Goal: Task Accomplishment & Management: Complete application form

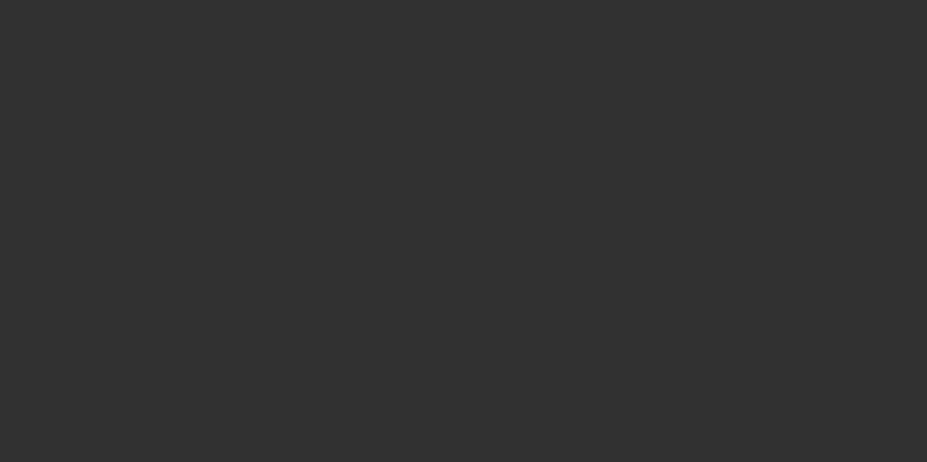
select select "3"
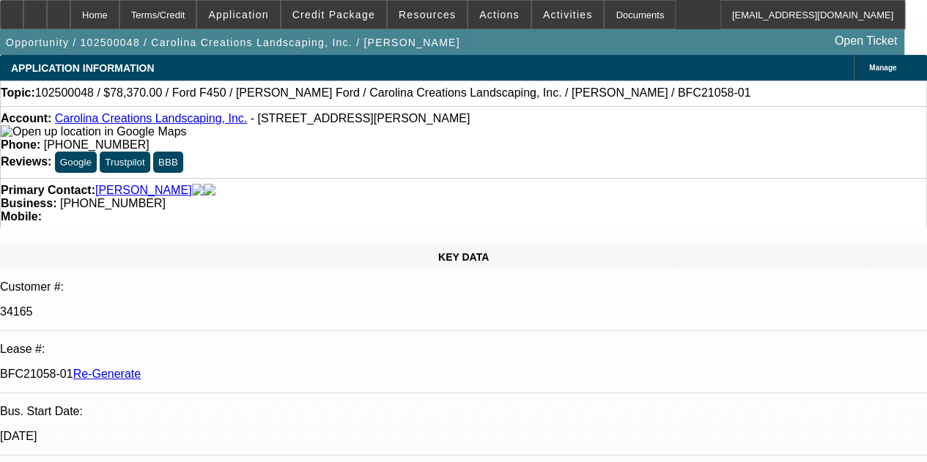
select select "0"
select select "0.1"
select select "4"
drag, startPoint x: 857, startPoint y: 119, endPoint x: 823, endPoint y: 182, distance: 72.1
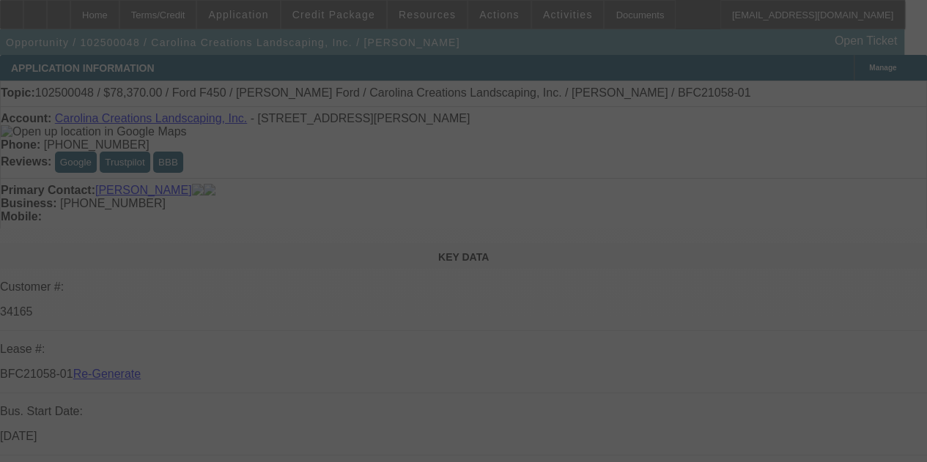
select select "3"
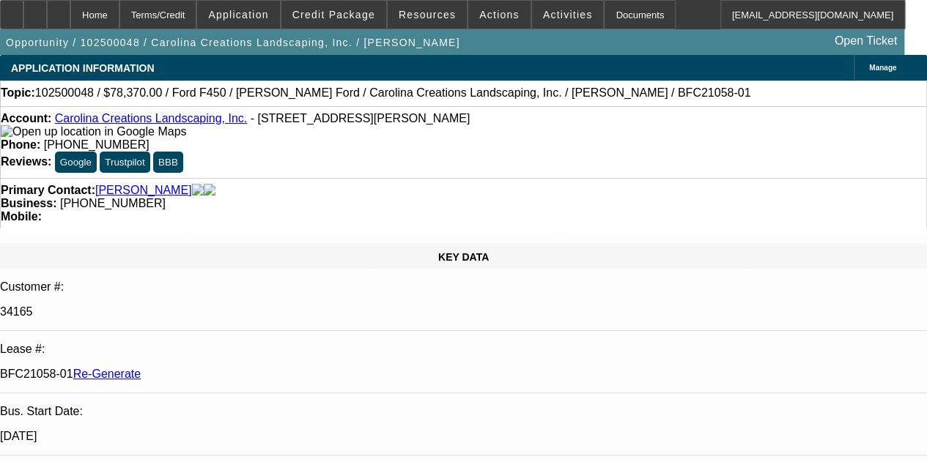
select select "0"
select select "0.1"
select select "4"
click at [626, 14] on div "Documents" at bounding box center [640, 14] width 72 height 29
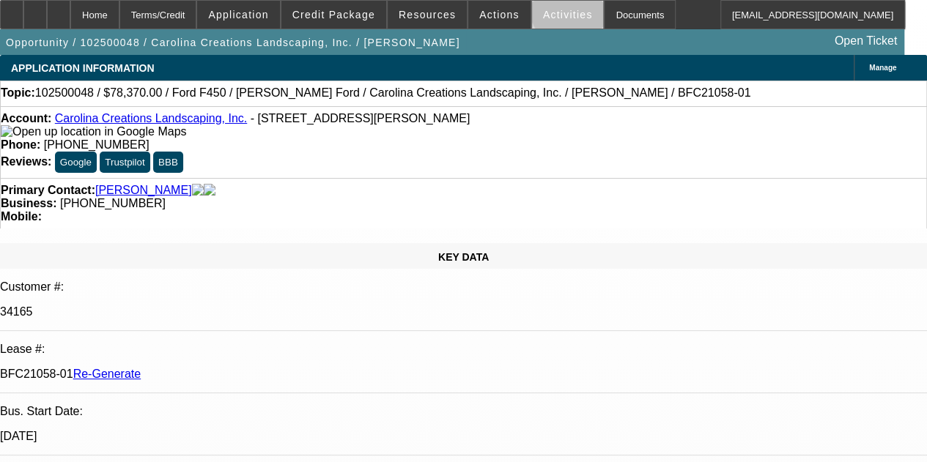
click at [555, 8] on span at bounding box center [568, 14] width 72 height 35
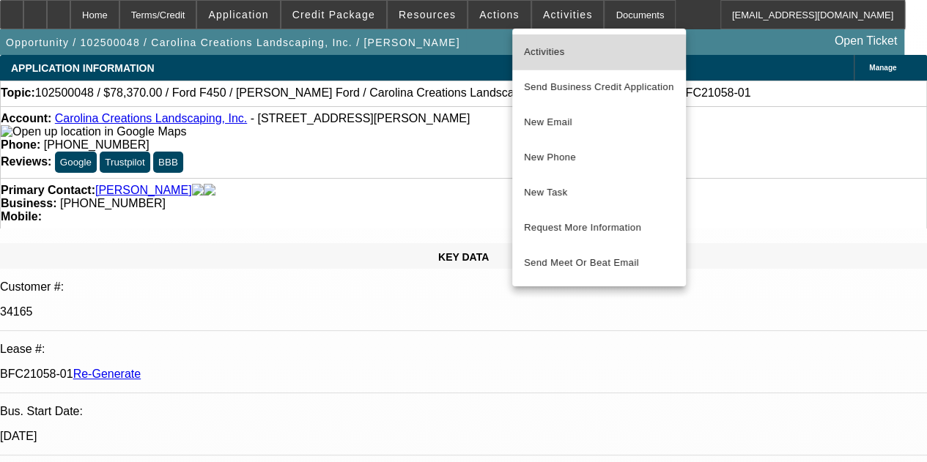
click at [535, 50] on span "Activities" at bounding box center [599, 52] width 150 height 18
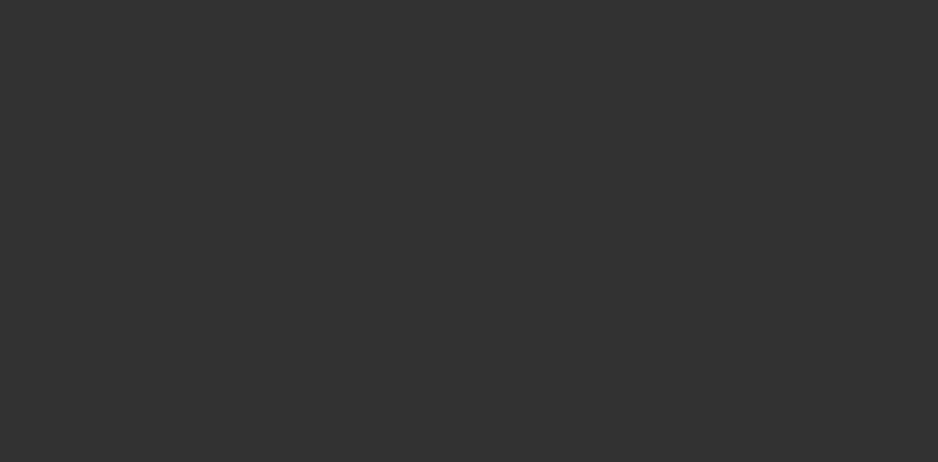
select select "3"
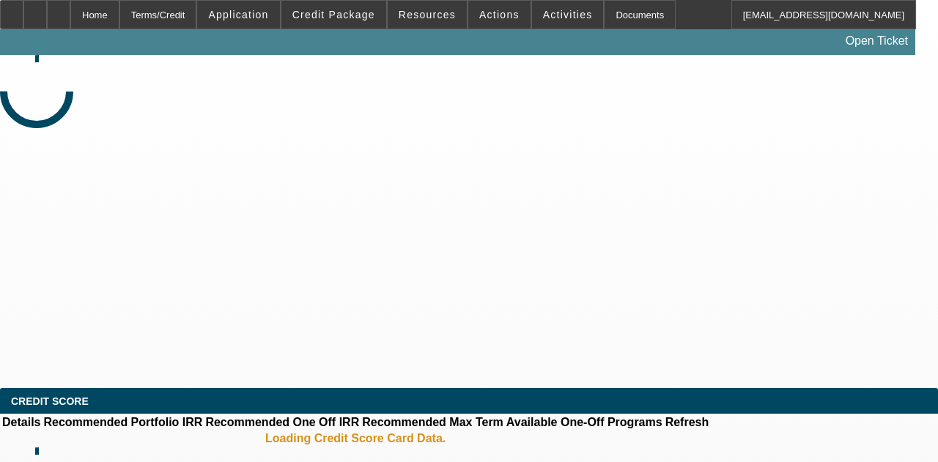
select select "0"
select select "0.1"
select select "4"
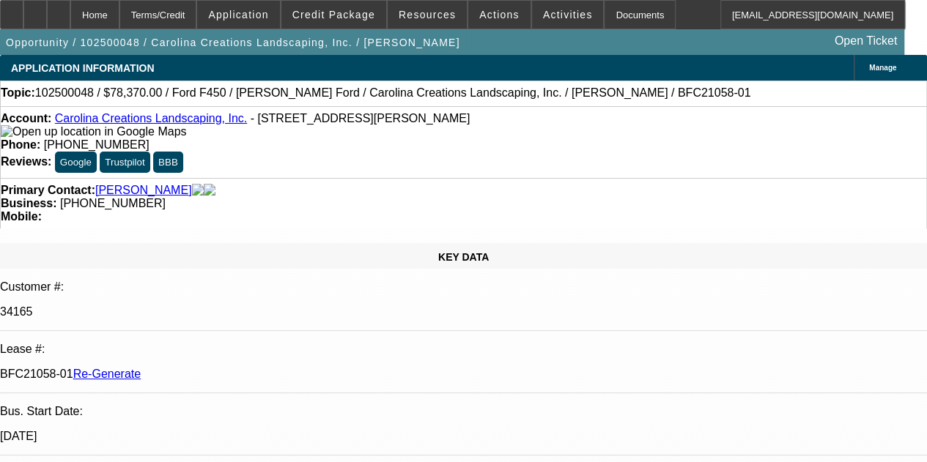
click at [70, 7] on div at bounding box center [58, 14] width 23 height 29
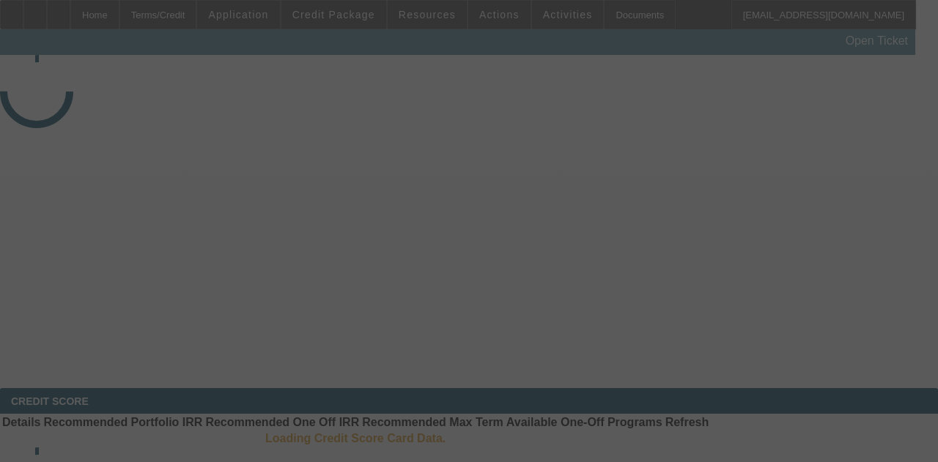
select select "4"
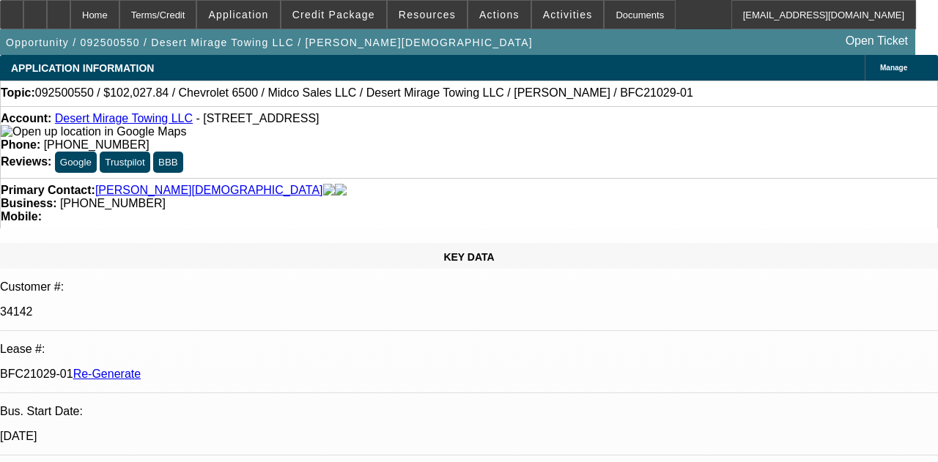
select select "0"
select select "3"
select select "0.1"
select select "4"
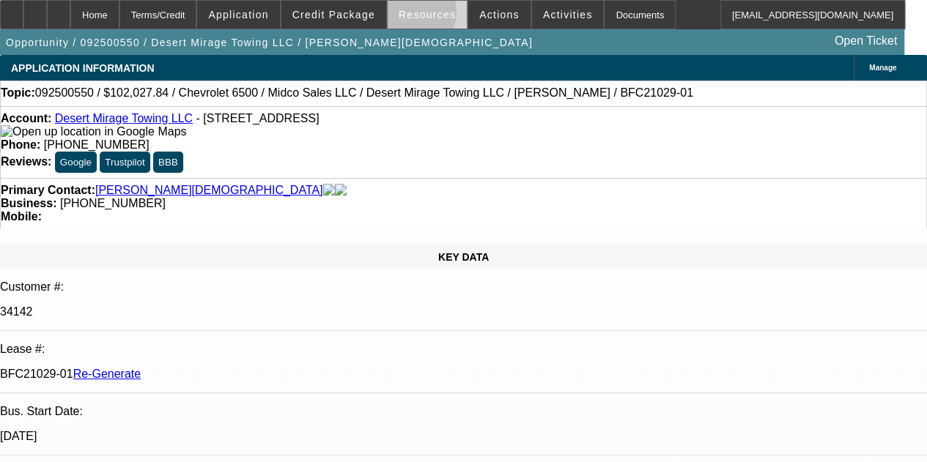
drag, startPoint x: 414, startPoint y: 15, endPoint x: 426, endPoint y: 1, distance: 19.2
click at [428, 1] on button "Resources" at bounding box center [427, 15] width 79 height 28
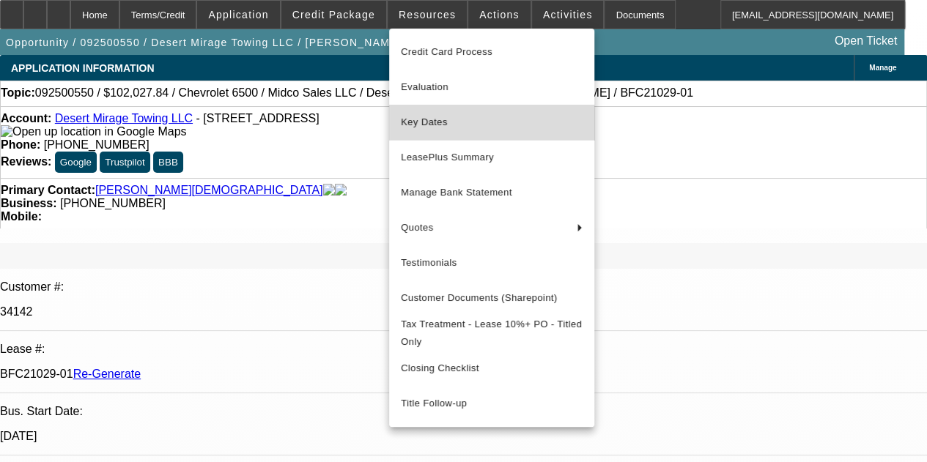
click at [426, 125] on span "Key Dates" at bounding box center [492, 123] width 182 height 18
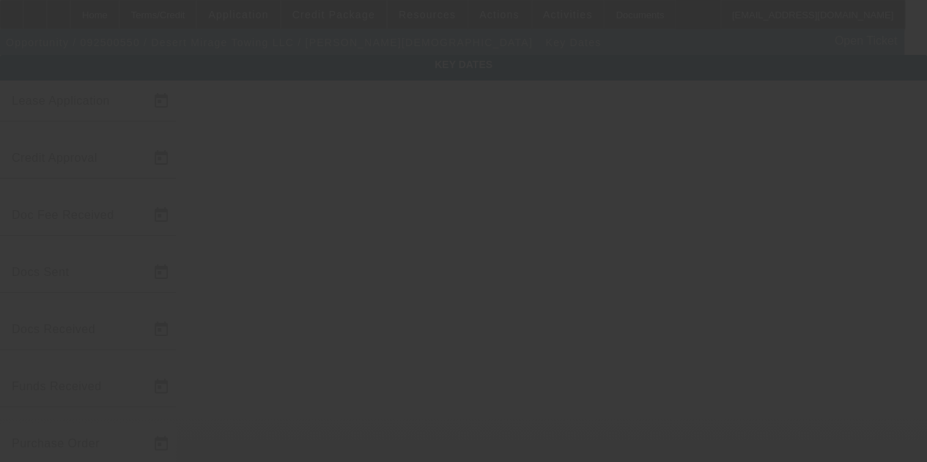
type input "9/25/2025"
type input "9/26/2025"
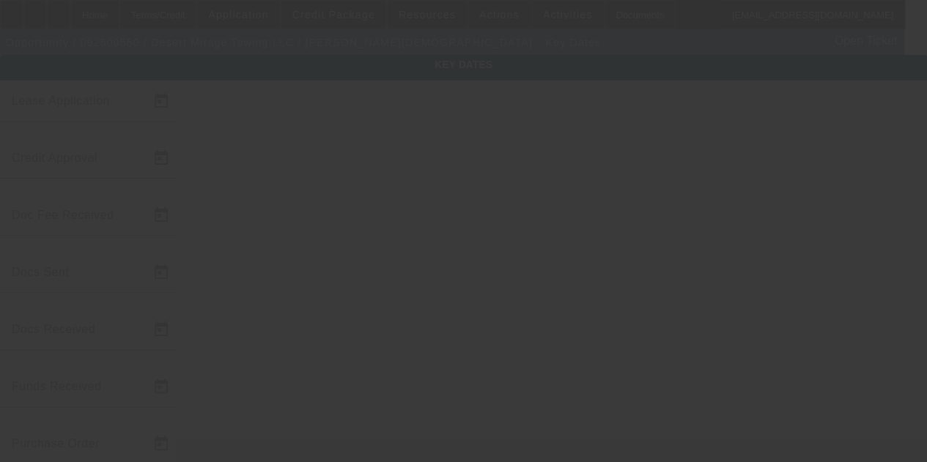
type input "9/26/2025"
type input "9/29/2025"
type input "10/1/2025"
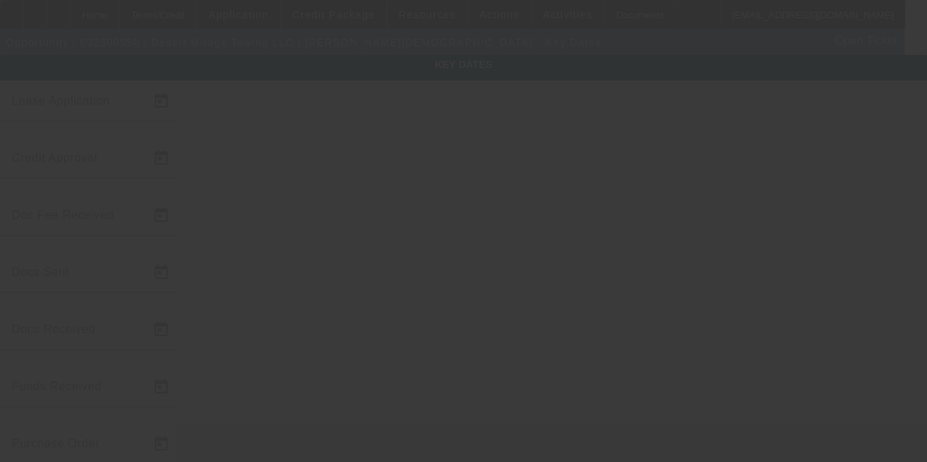
type input "11/1/2025"
type input "10/9/2025"
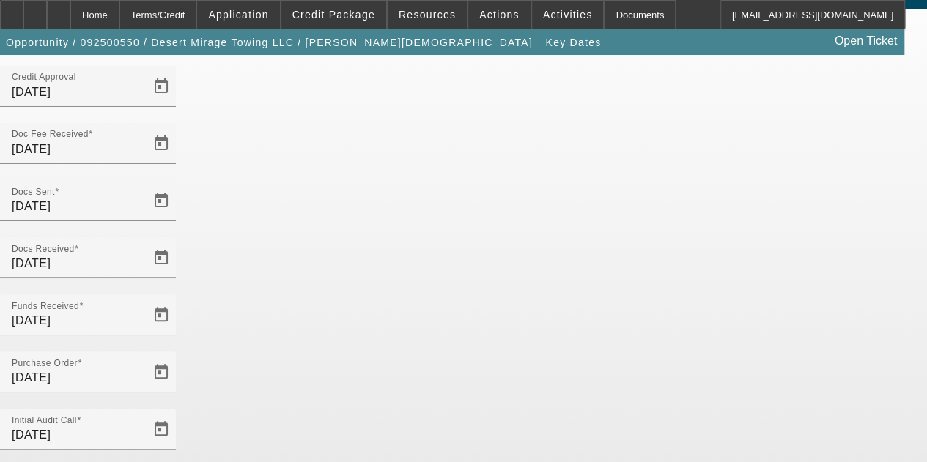
scroll to position [73, 0]
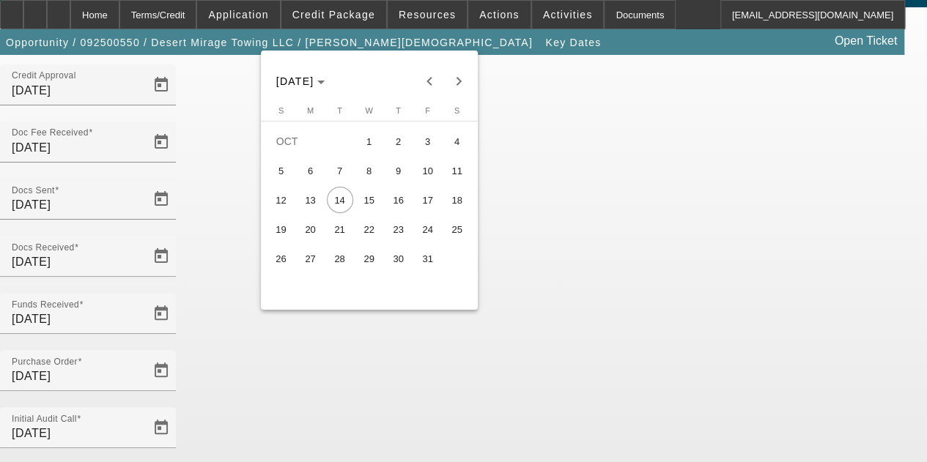
click at [393, 169] on span "9" at bounding box center [398, 171] width 26 height 26
type input "10/9/2025"
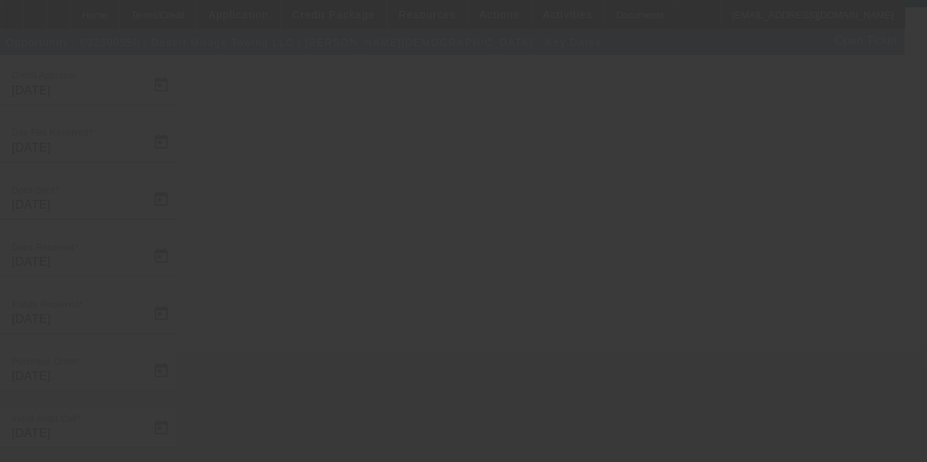
click at [894, 248] on div at bounding box center [463, 231] width 927 height 462
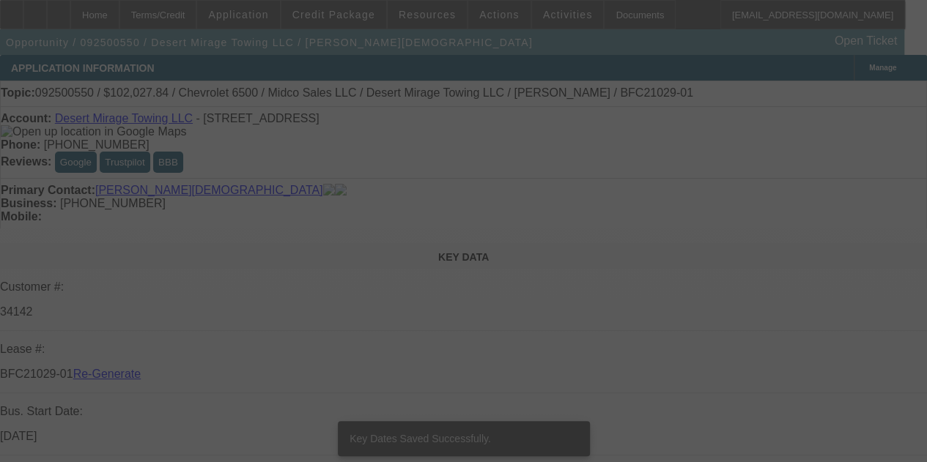
select select "4"
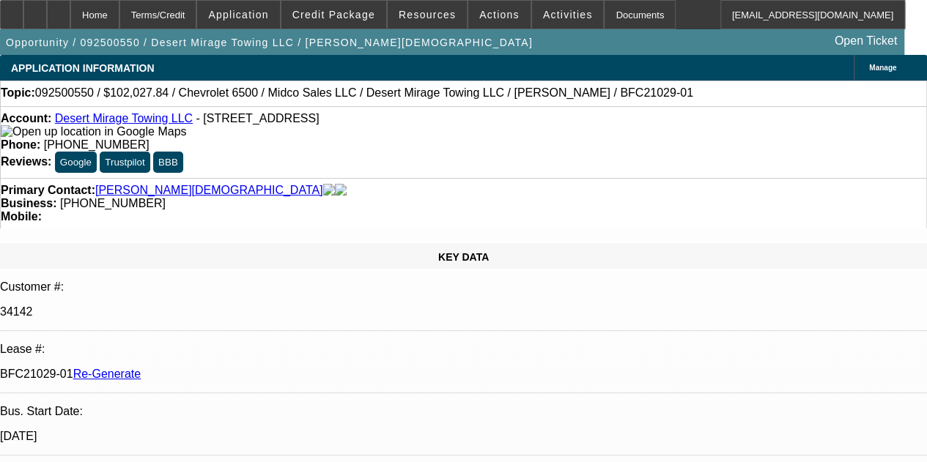
select select "0"
select select "3"
select select "0.1"
select select "4"
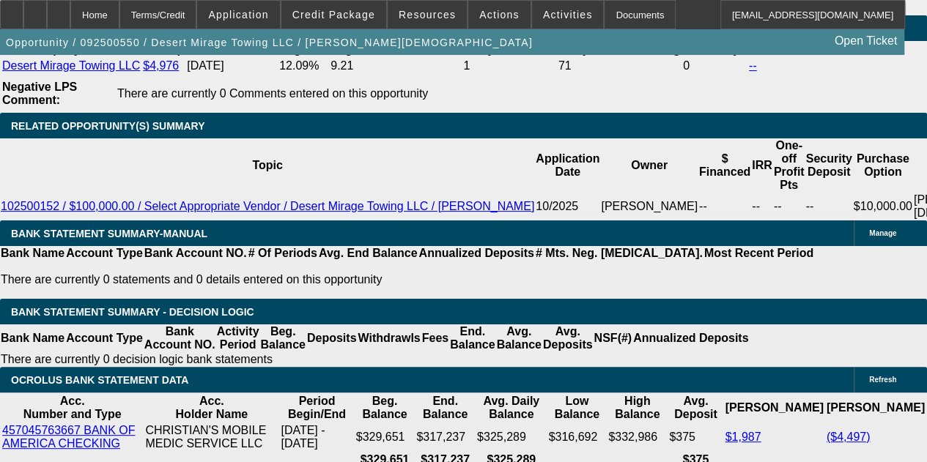
scroll to position [2800, 0]
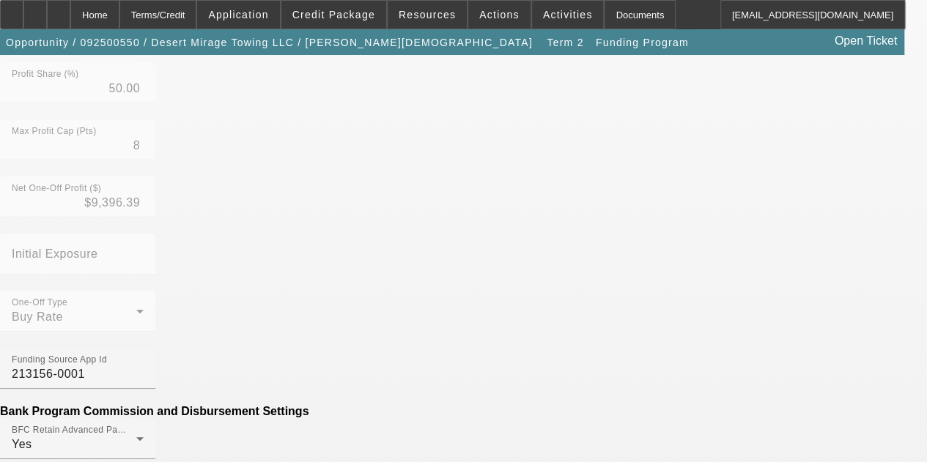
scroll to position [592, 0]
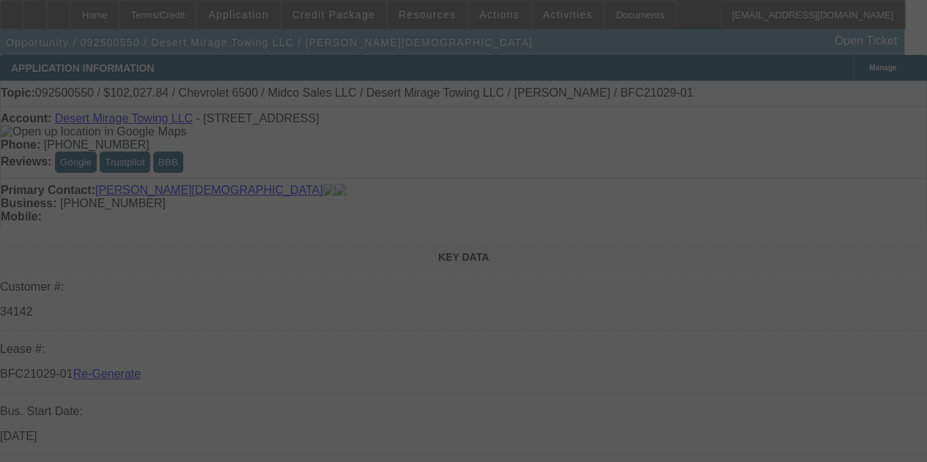
select select "4"
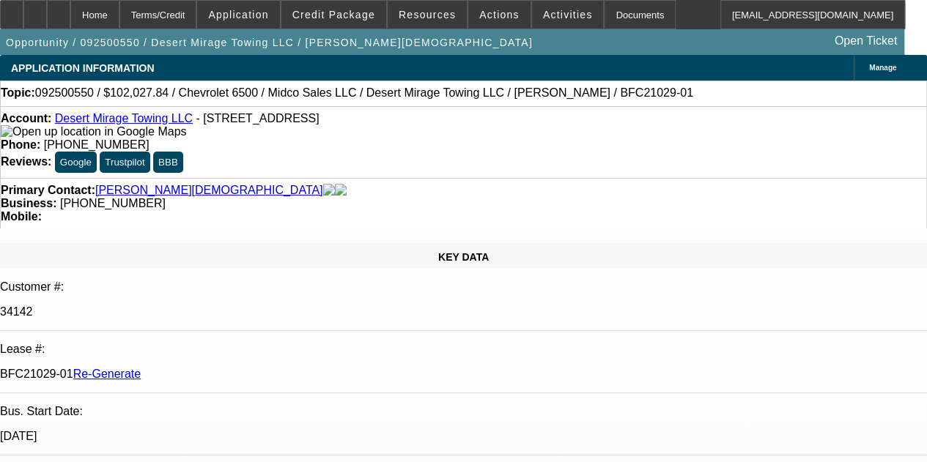
select select "0"
select select "0.1"
select select "1"
select select "3"
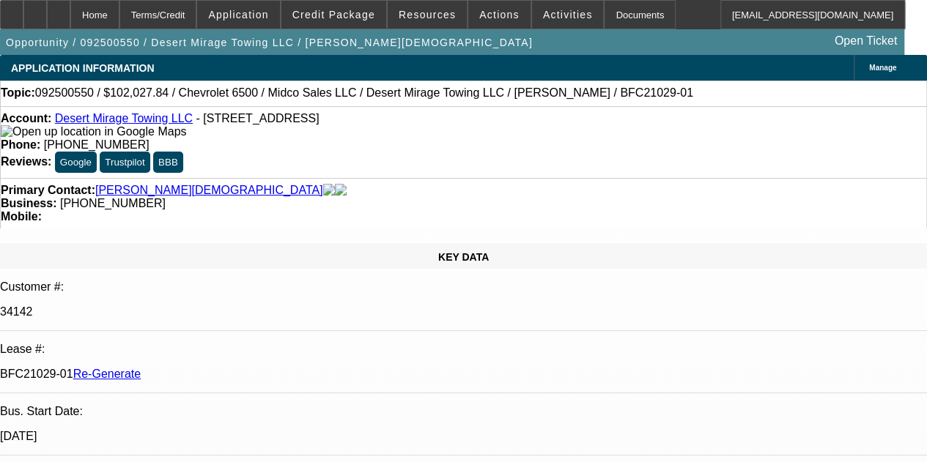
select select "4"
click at [485, 16] on span "Actions" at bounding box center [499, 15] width 40 height 12
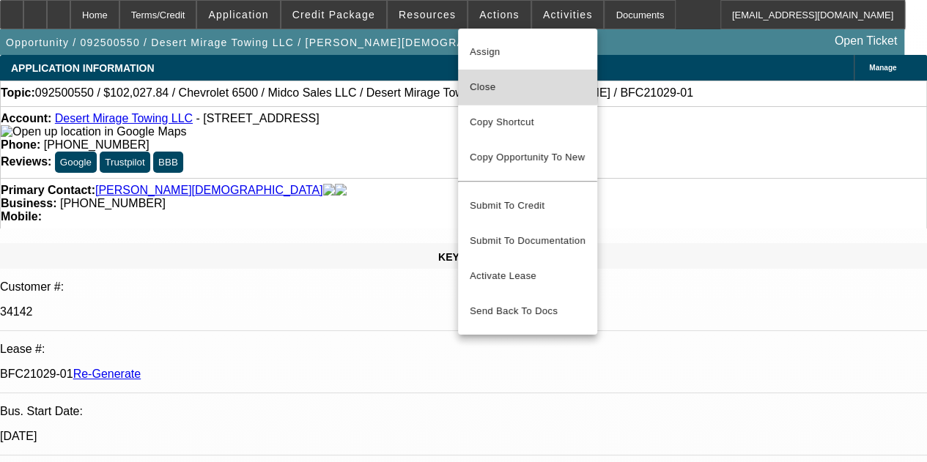
click at [485, 86] on span "Close" at bounding box center [528, 87] width 116 height 18
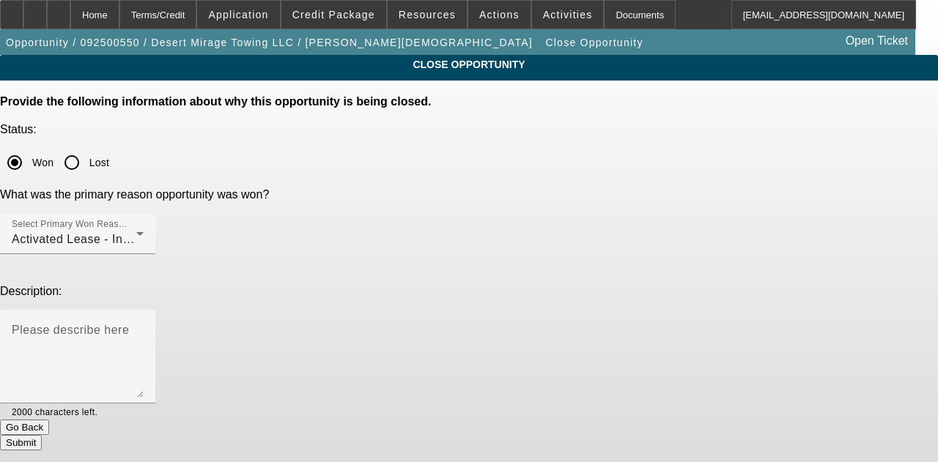
click at [42, 435] on button "Submit" at bounding box center [21, 442] width 42 height 15
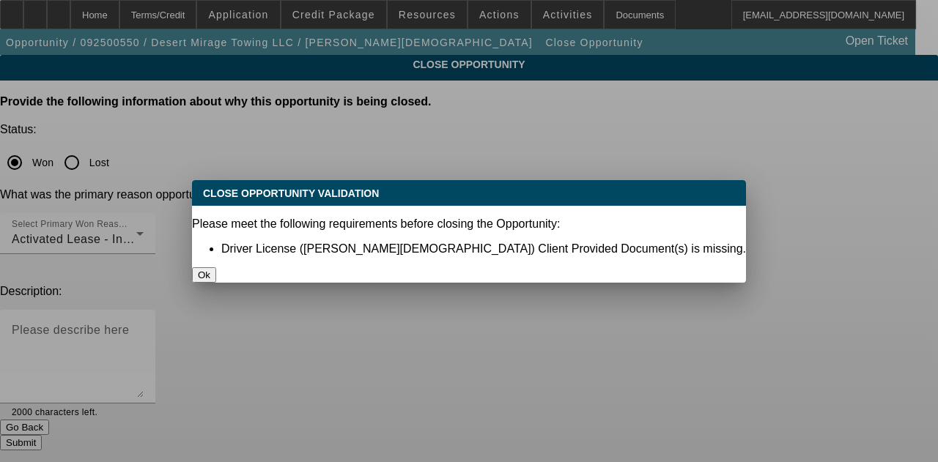
click at [216, 267] on button "Ok" at bounding box center [204, 274] width 24 height 15
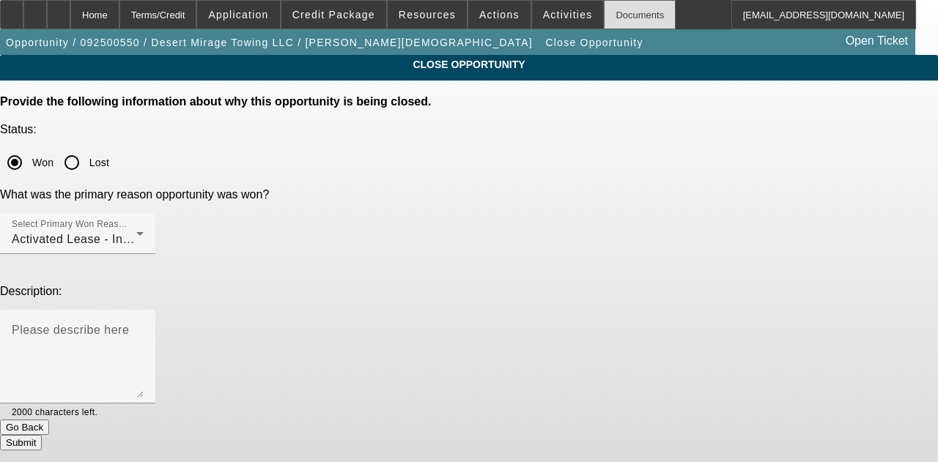
click at [605, 20] on div "Documents" at bounding box center [640, 14] width 72 height 29
click at [42, 435] on button "Submit" at bounding box center [21, 442] width 42 height 15
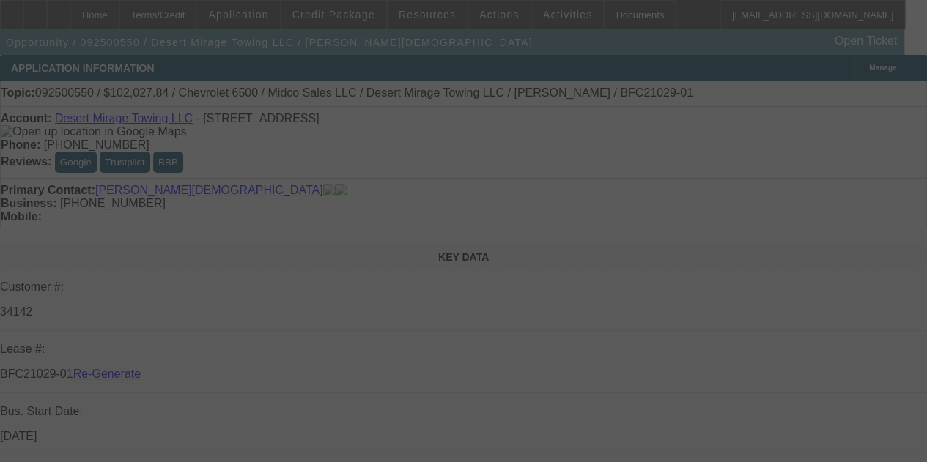
select select "4"
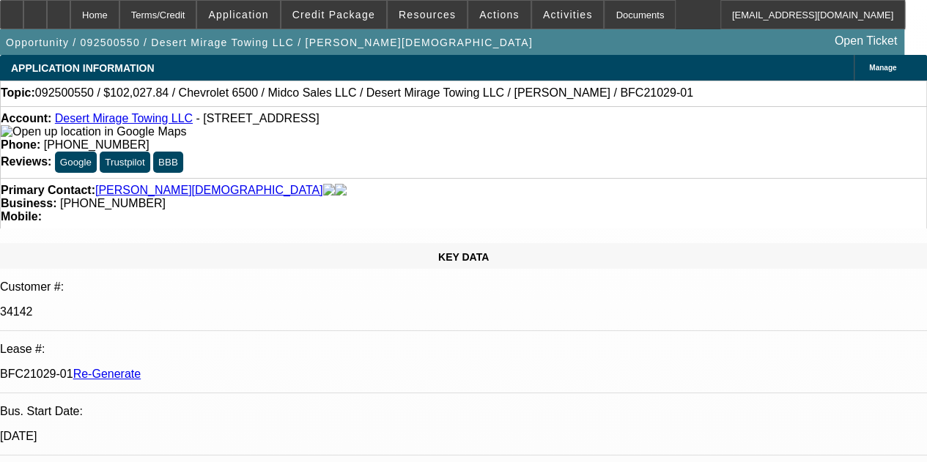
select select "0"
select select "3"
select select "0.1"
select select "4"
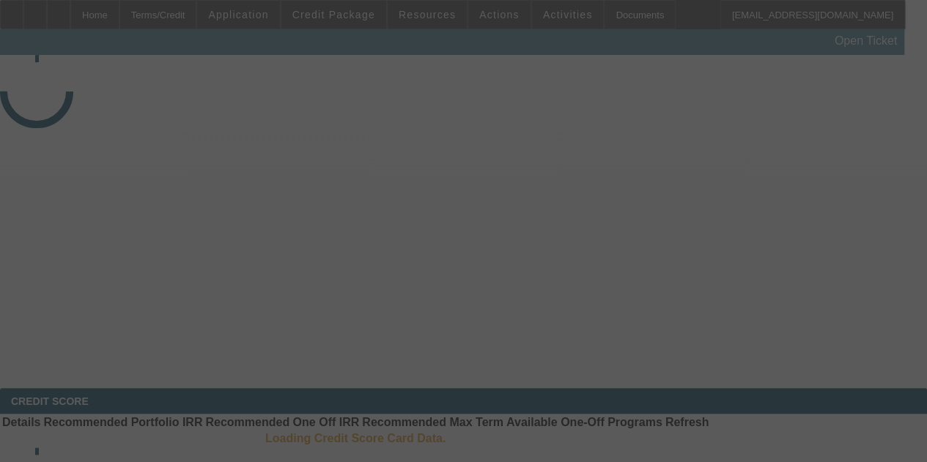
select select "4"
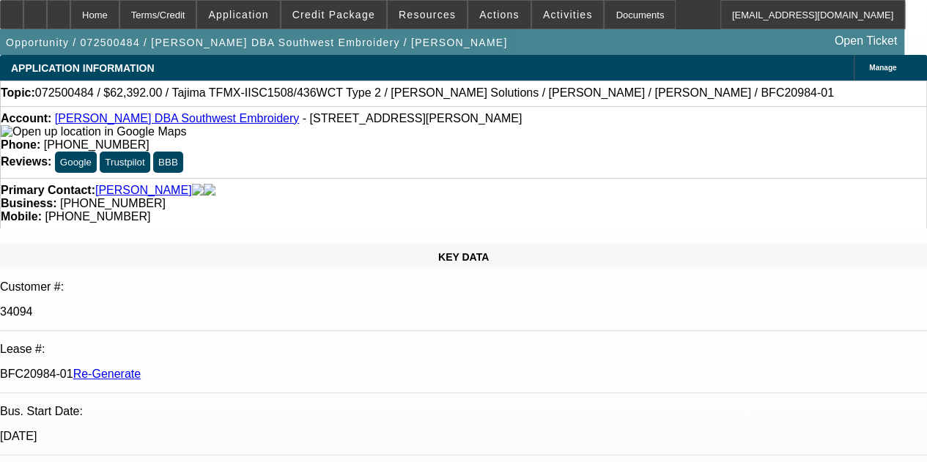
select select "0.2"
select select "2"
select select "0.1"
select select "4"
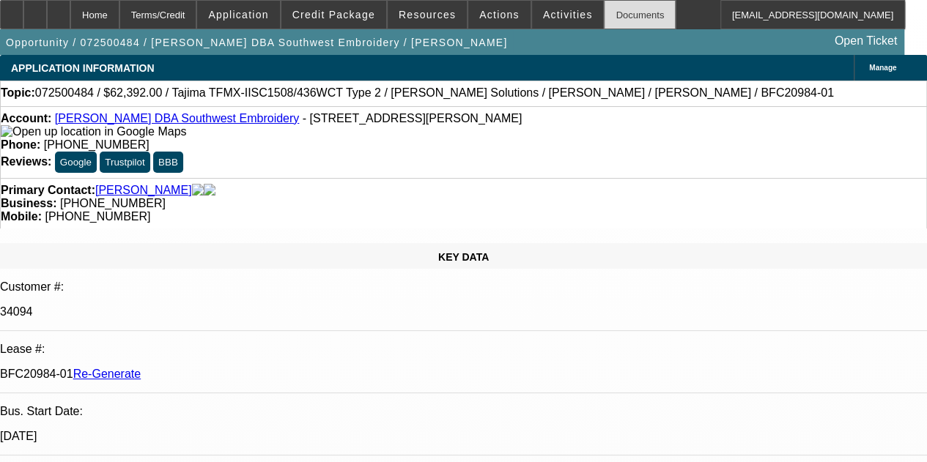
click at [604, 18] on div "Documents" at bounding box center [640, 14] width 72 height 29
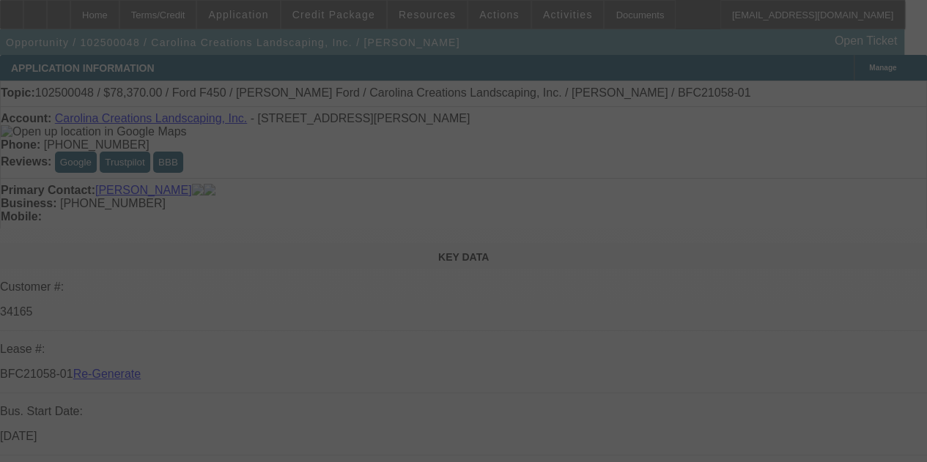
select select "3"
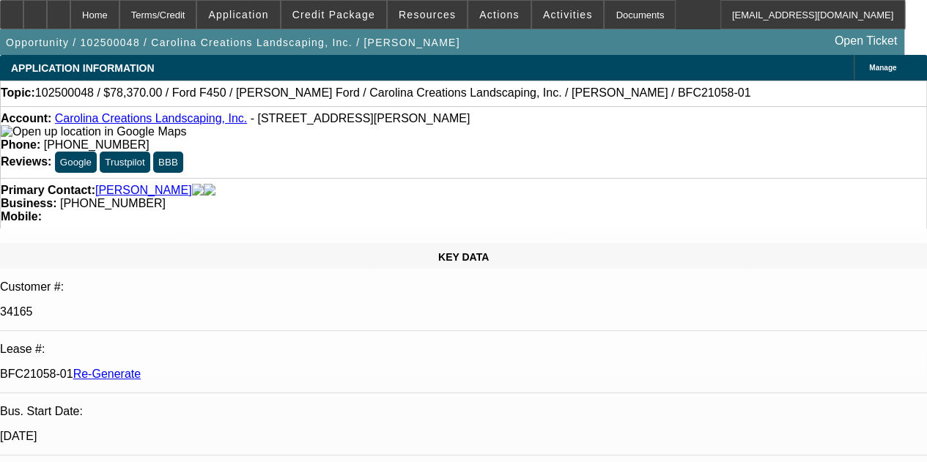
select select "0"
select select "0.1"
select select "4"
click at [604, 15] on div "Documents" at bounding box center [640, 14] width 72 height 29
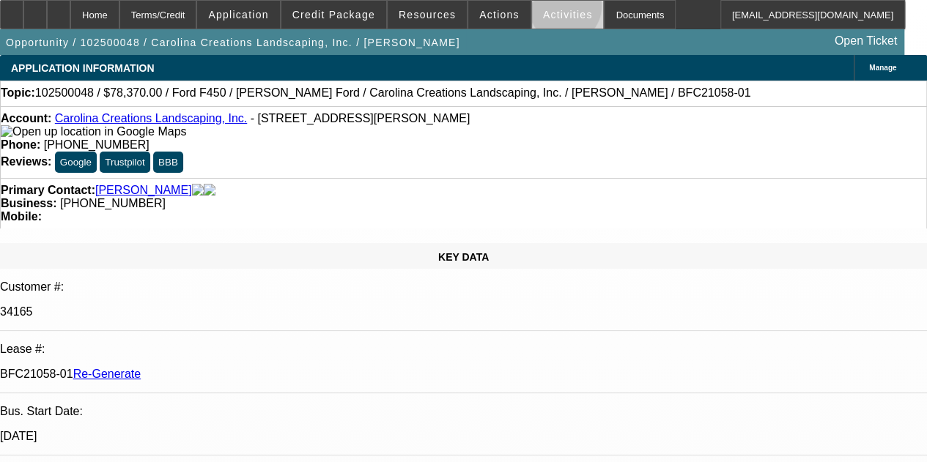
click at [545, 11] on span "Activities" at bounding box center [568, 15] width 50 height 12
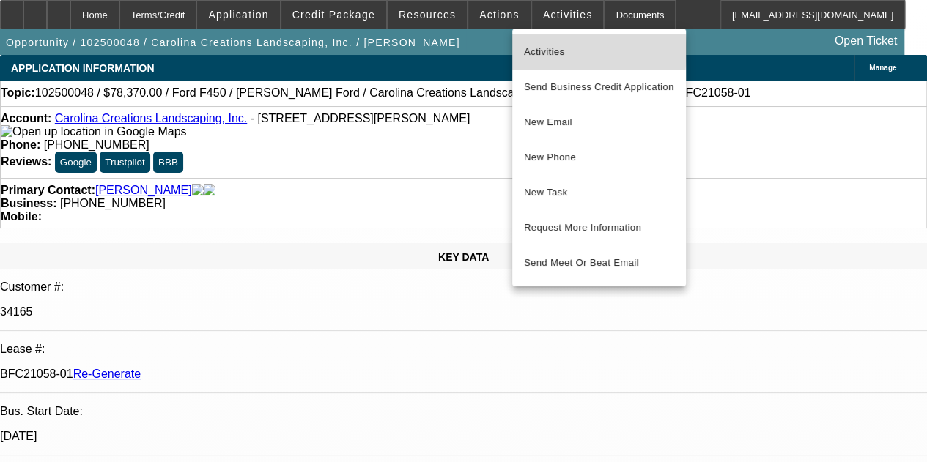
click at [536, 51] on span "Activities" at bounding box center [599, 52] width 150 height 18
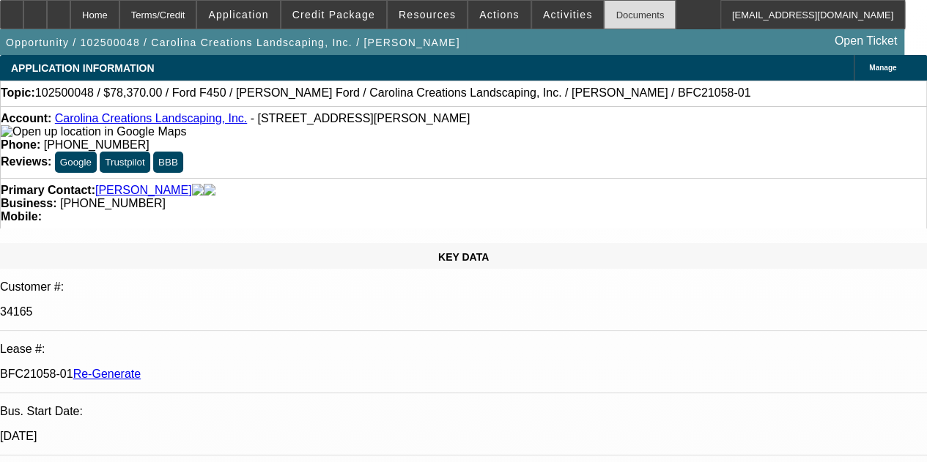
click at [621, 14] on div "Documents" at bounding box center [640, 14] width 72 height 29
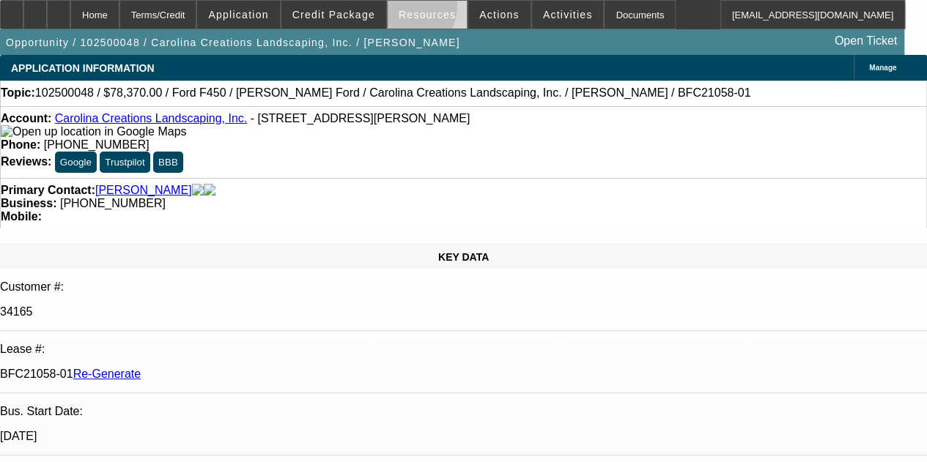
click at [405, 9] on span "Resources" at bounding box center [427, 15] width 57 height 12
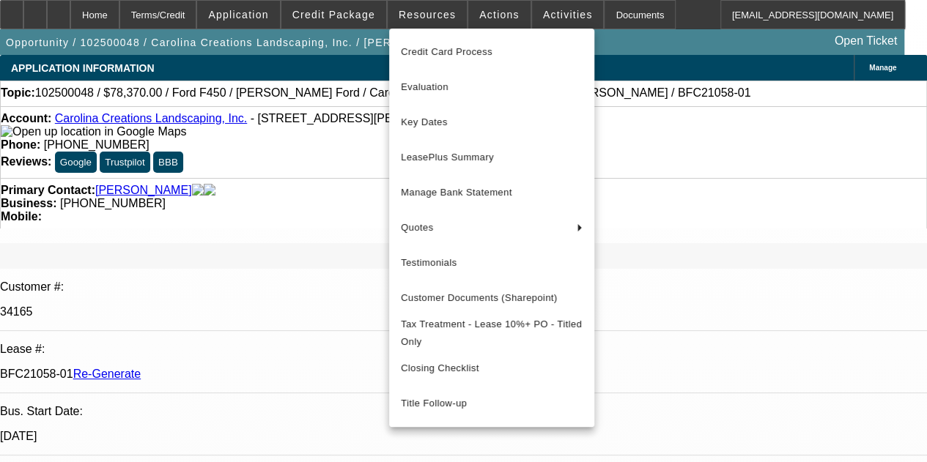
click at [484, 10] on div at bounding box center [463, 231] width 927 height 462
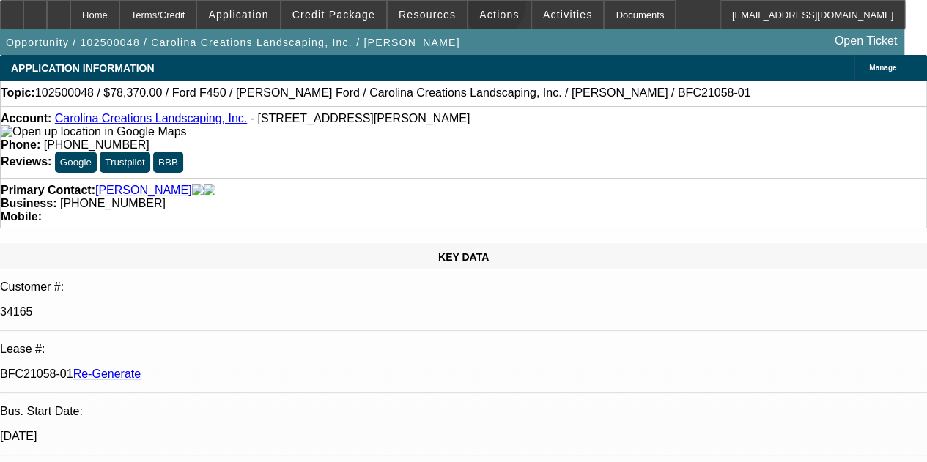
click at [484, 10] on span "Actions" at bounding box center [499, 15] width 40 height 12
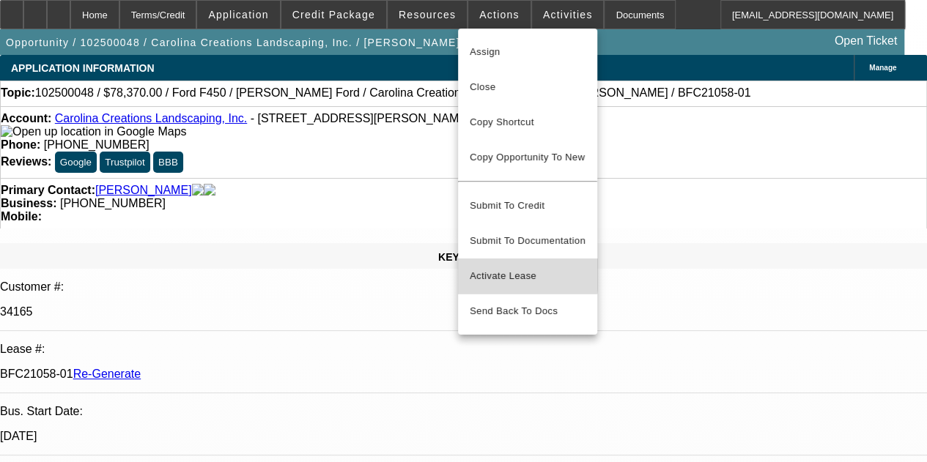
click at [495, 267] on span "Activate Lease" at bounding box center [528, 276] width 116 height 18
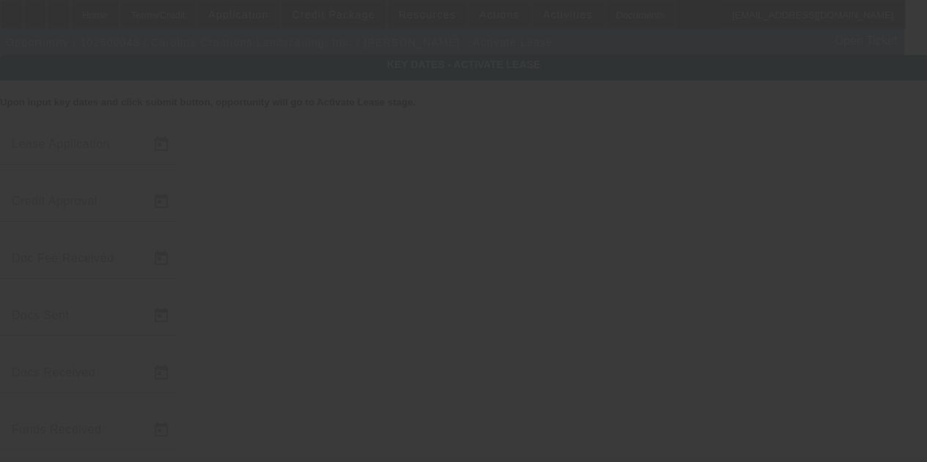
type input "[DATE]"
type input "10/7/2025"
type input "10/9/2025"
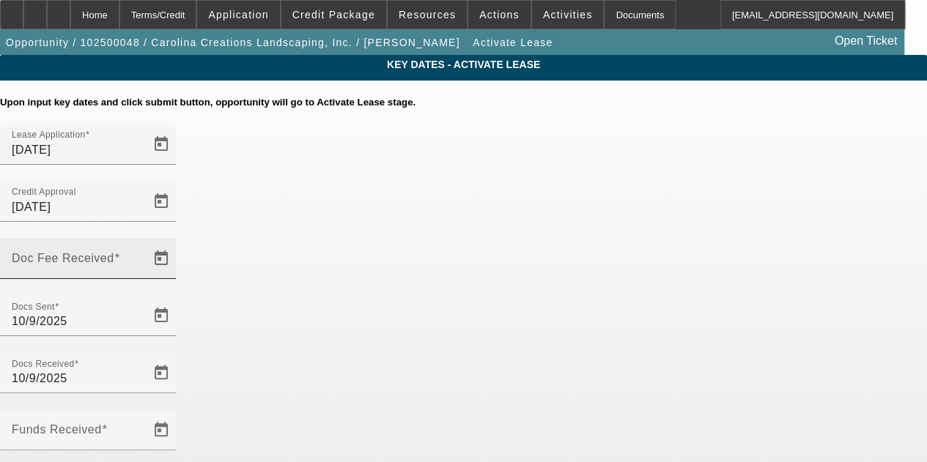
click at [176, 238] on div "Doc Fee Received" at bounding box center [94, 258] width 164 height 41
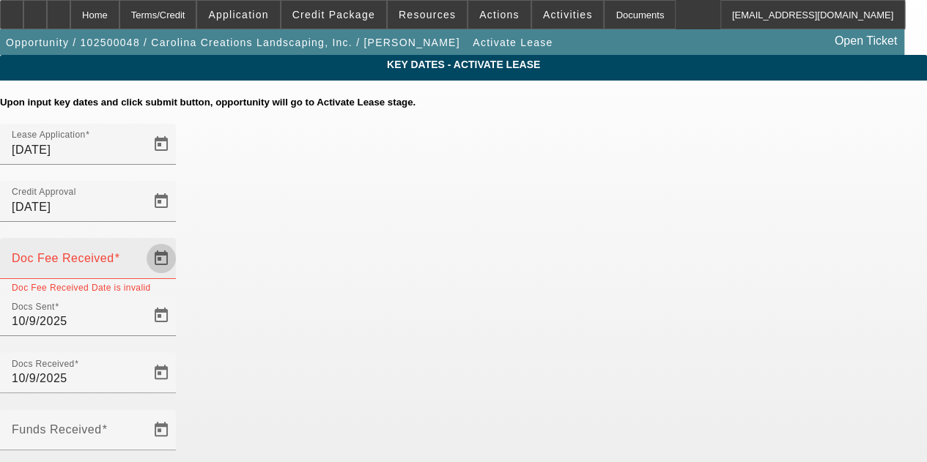
click at [179, 241] on span "Open calendar" at bounding box center [161, 258] width 35 height 35
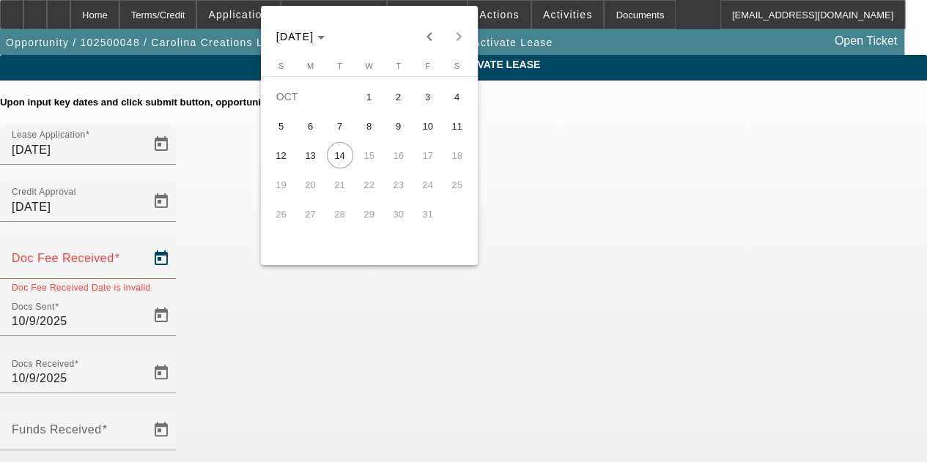
click at [400, 131] on span "9" at bounding box center [398, 126] width 26 height 26
type input "10/9/2025"
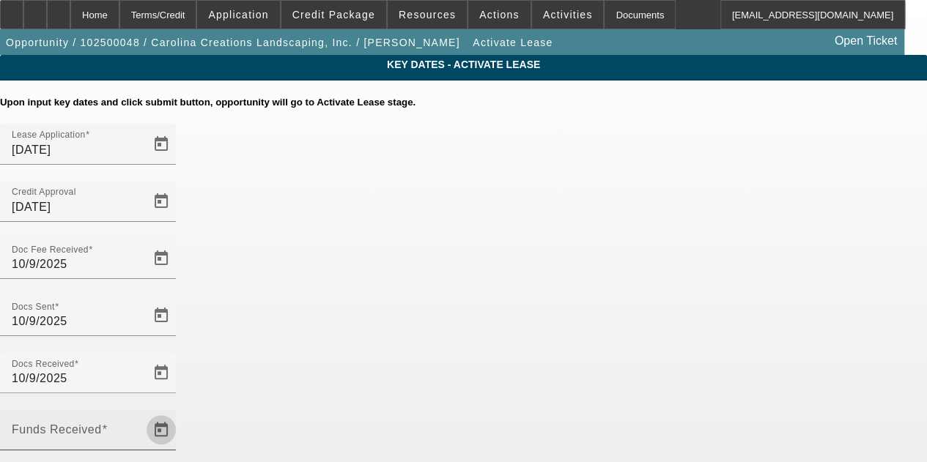
click at [179, 412] on span "Open calendar" at bounding box center [161, 429] width 35 height 35
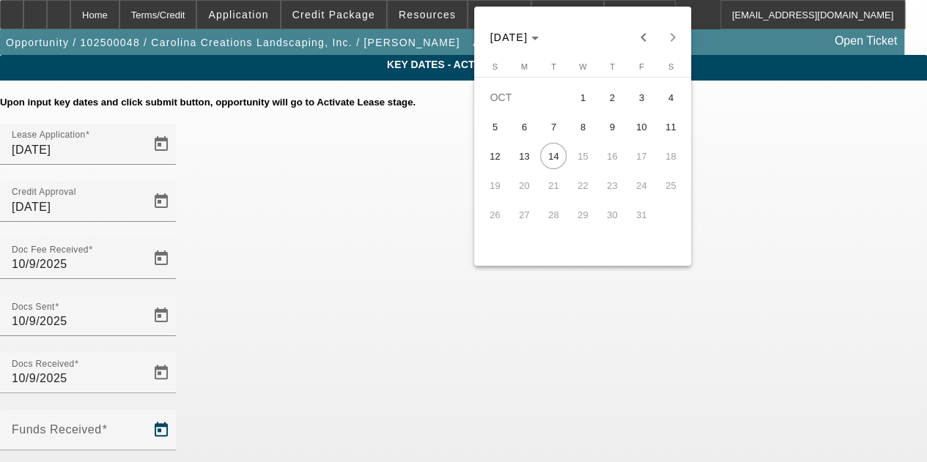
click at [240, 364] on div at bounding box center [463, 231] width 927 height 462
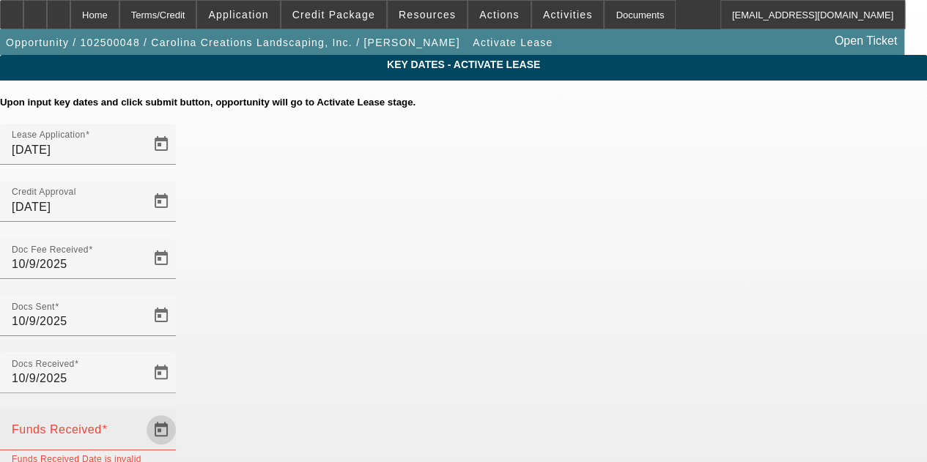
click at [179, 412] on span "Open calendar" at bounding box center [161, 429] width 35 height 35
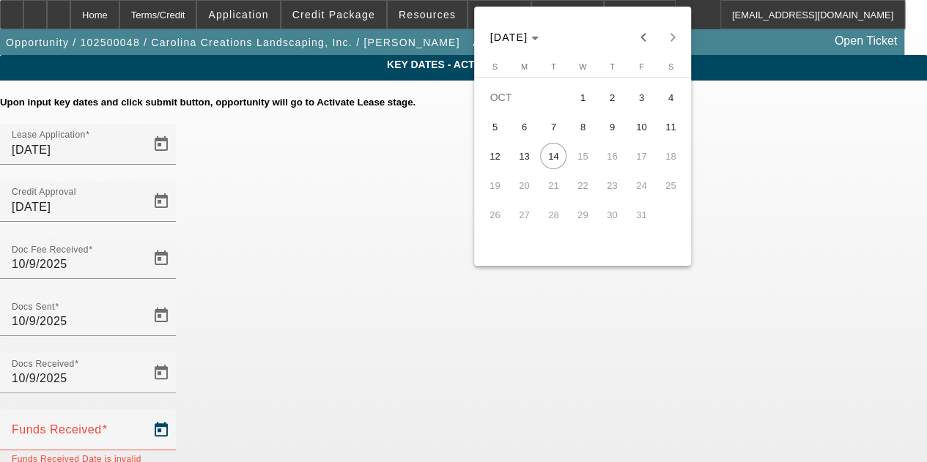
click at [645, 128] on span "10" at bounding box center [641, 127] width 26 height 26
type input "[DATE]"
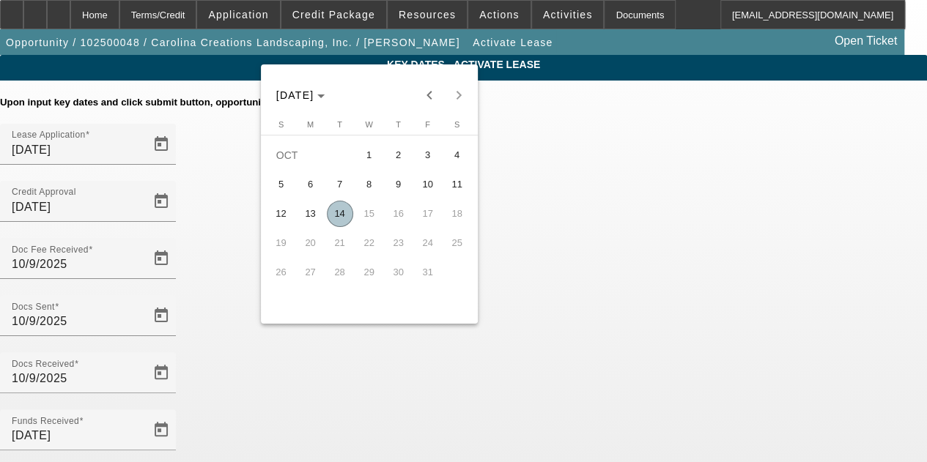
click at [338, 210] on span "14" at bounding box center [340, 214] width 26 height 26
type input "[DATE]"
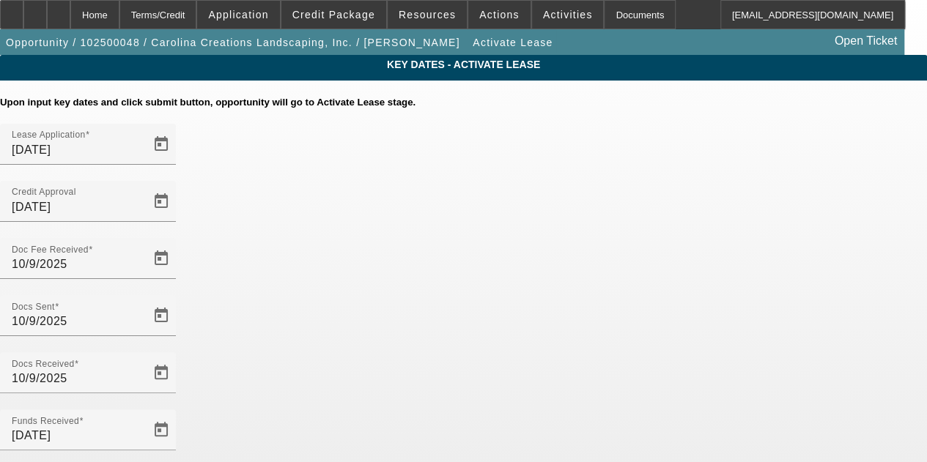
scroll to position [75, 0]
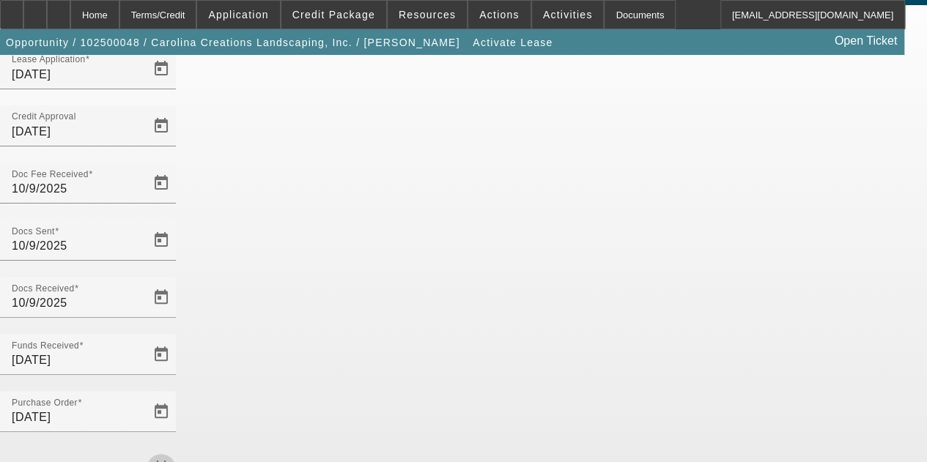
click at [179, 451] on span "Open calendar" at bounding box center [161, 468] width 35 height 35
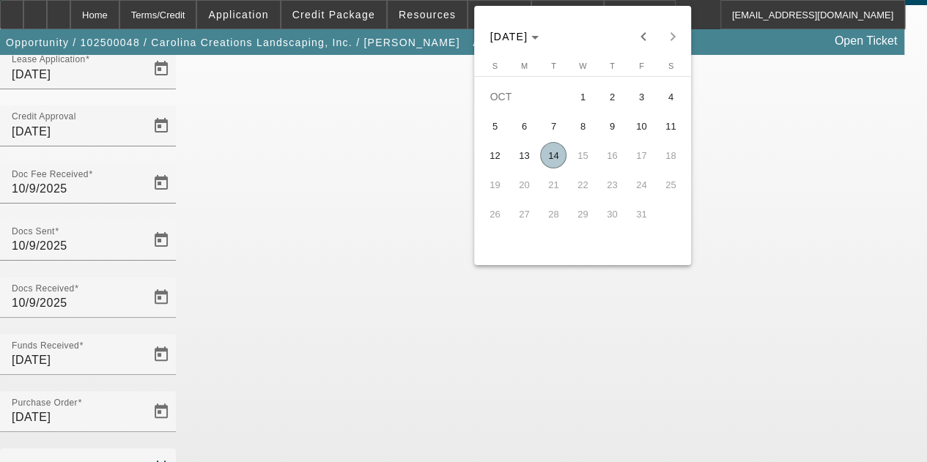
click at [549, 160] on span "14" at bounding box center [553, 155] width 26 height 26
type input "[DATE]"
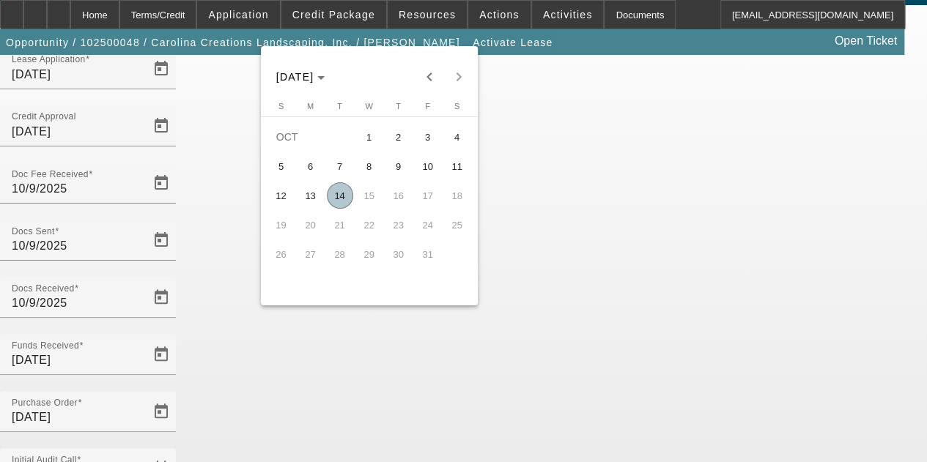
click at [338, 204] on span "14" at bounding box center [340, 195] width 26 height 26
type input "[DATE]"
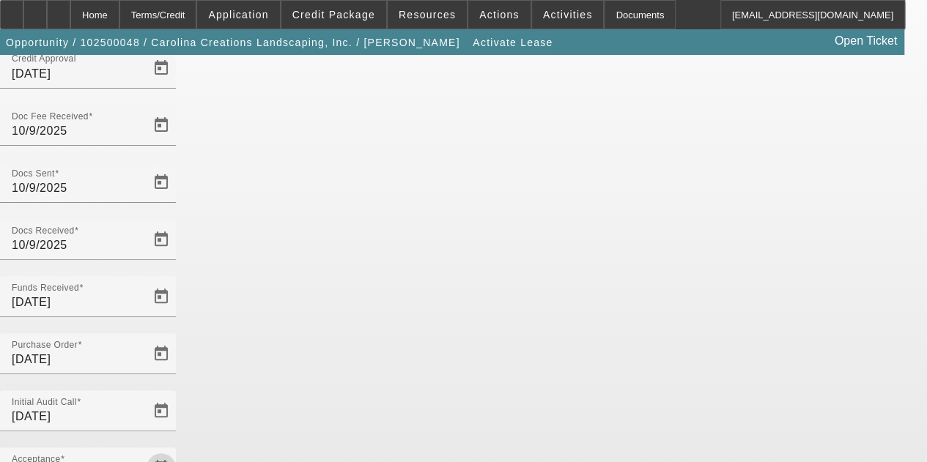
scroll to position [151, 0]
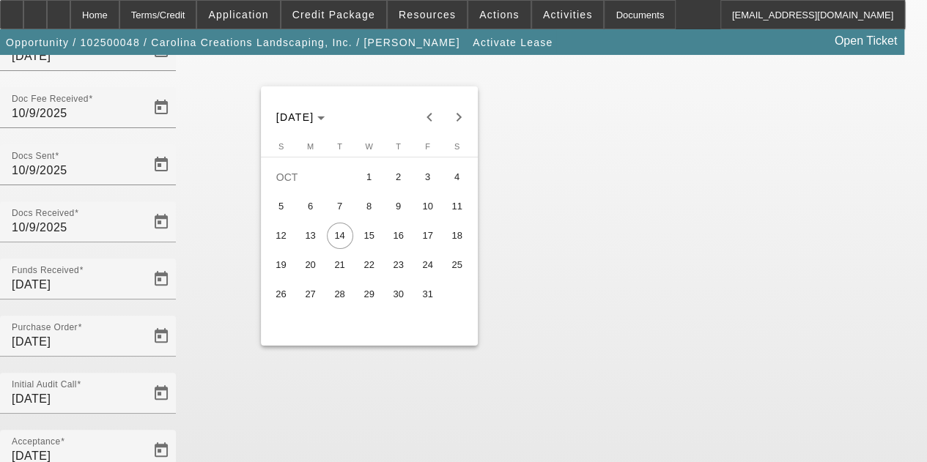
click at [399, 243] on span "16" at bounding box center [398, 236] width 26 height 26
type input "[DATE]"
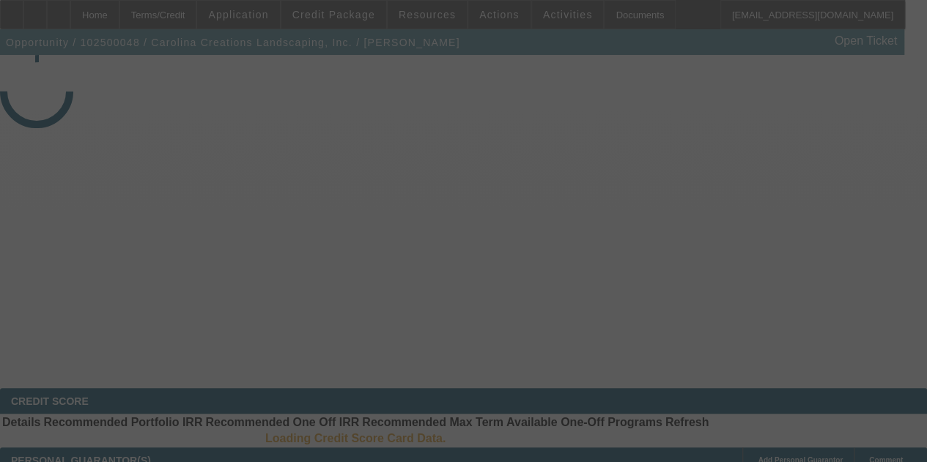
select select "4"
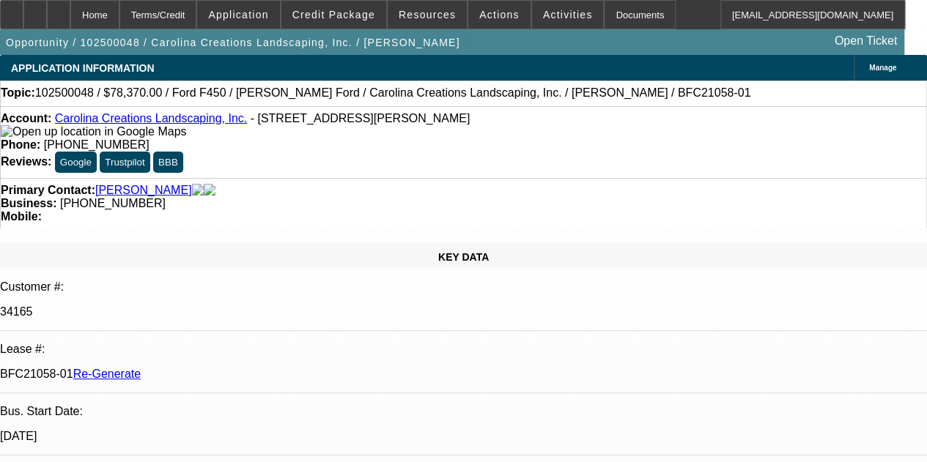
select select "0"
select select "0.1"
select select "4"
click at [604, 17] on div "Documents" at bounding box center [640, 14] width 72 height 29
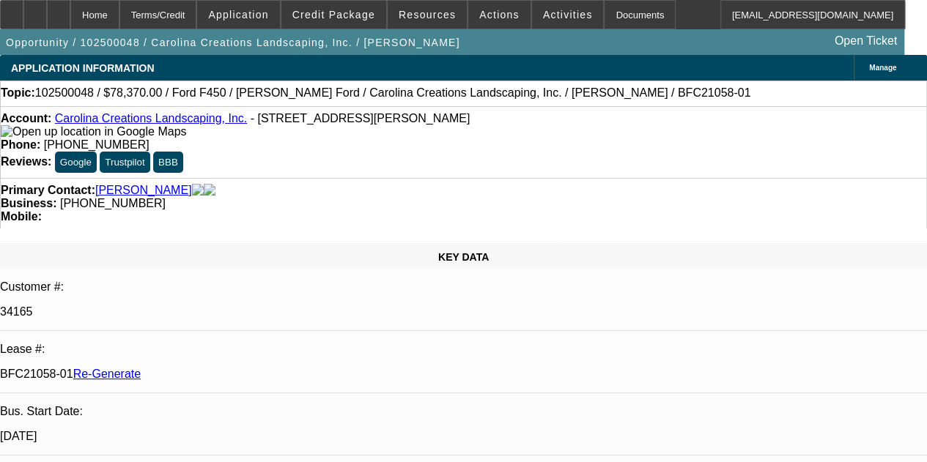
click at [462, 45] on div "Opportunity / 102500048 / Carolina Creations Landscaping, Inc. / McIntyre, Rick…" at bounding box center [452, 42] width 904 height 26
click at [253, 184] on div "Primary Contact: McIntyre, Ricky" at bounding box center [463, 190] width 925 height 13
click at [253, 138] on div "Account: Carolina Creations Landscaping, Inc. - 267 George Hege Rd, Lexington, …" at bounding box center [463, 125] width 925 height 26
click at [70, 17] on div at bounding box center [58, 14] width 23 height 29
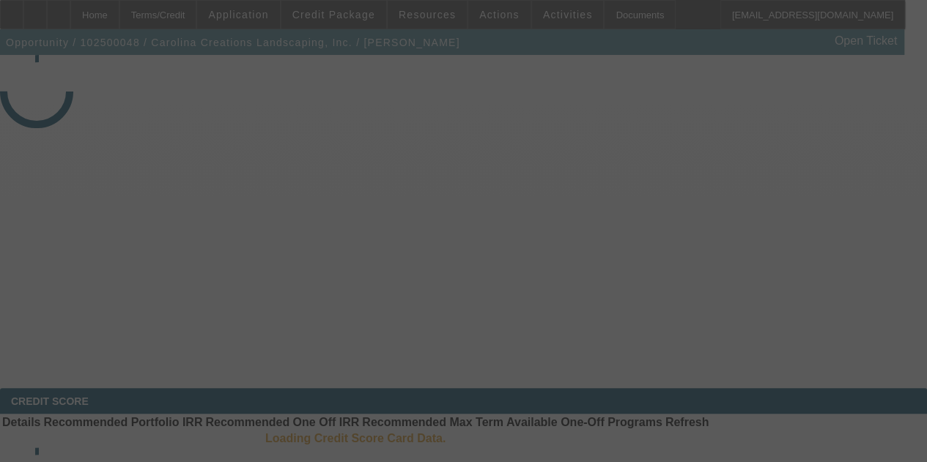
select select "4"
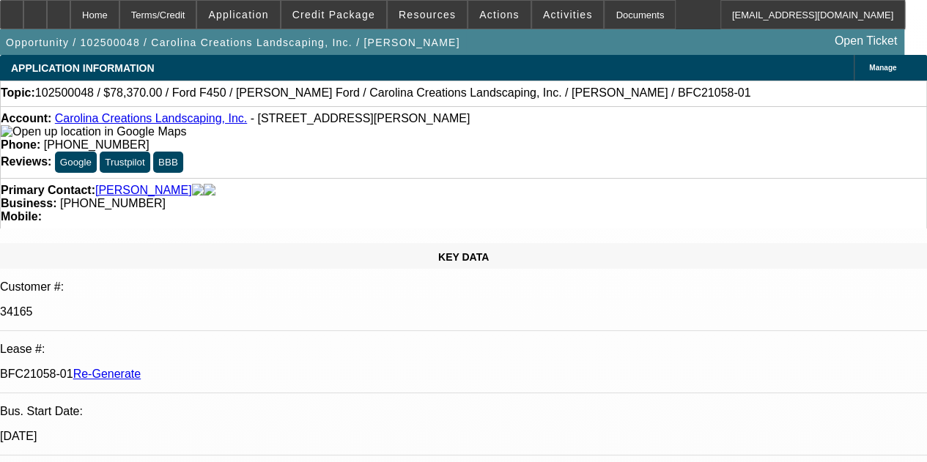
select select "0"
select select "0.1"
select select "4"
click at [59, 10] on icon at bounding box center [59, 10] width 0 height 0
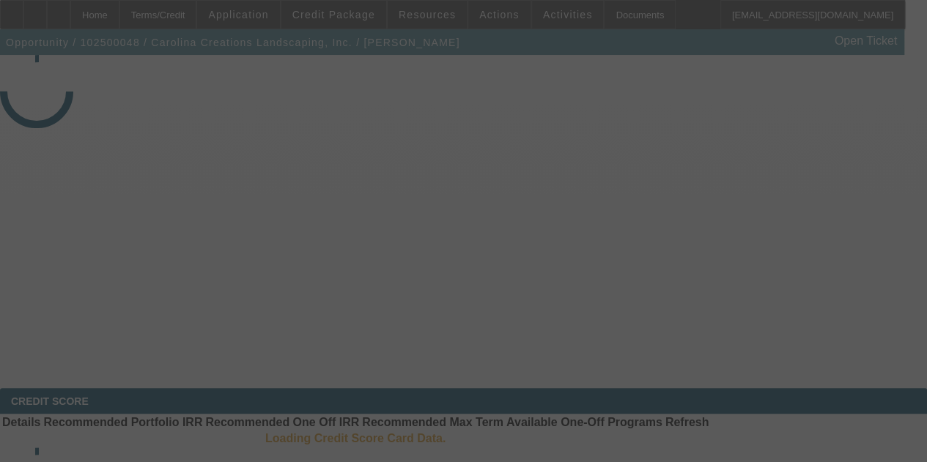
select select "4"
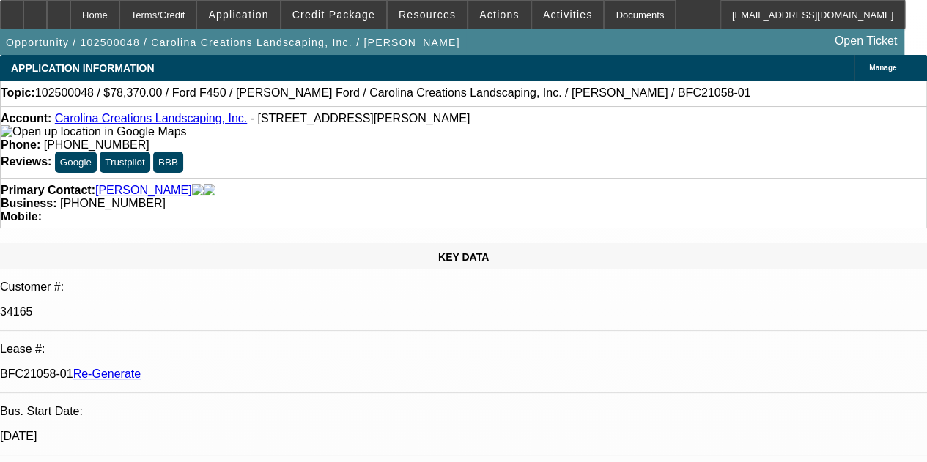
select select "0"
select select "0.1"
select select "4"
click at [444, 56] on div "APPLICATION INFORMATION [GEOGRAPHIC_DATA]" at bounding box center [463, 68] width 927 height 26
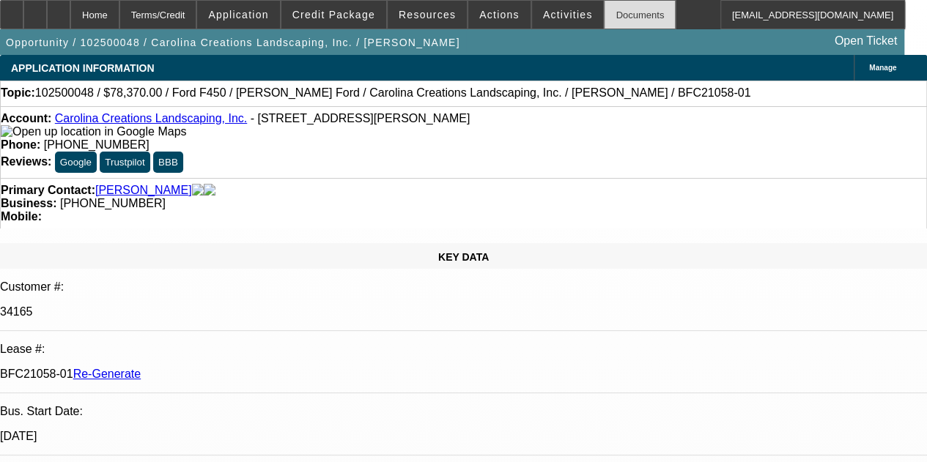
click at [604, 12] on div "Documents" at bounding box center [640, 14] width 72 height 29
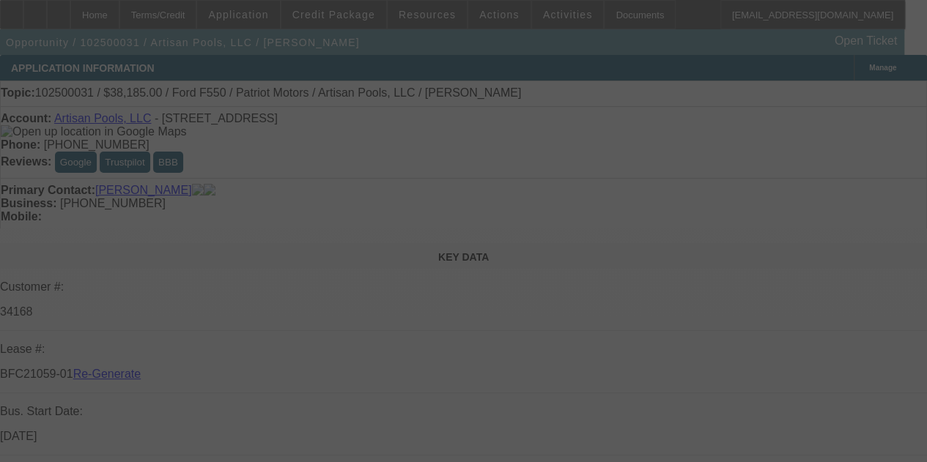
select select "3"
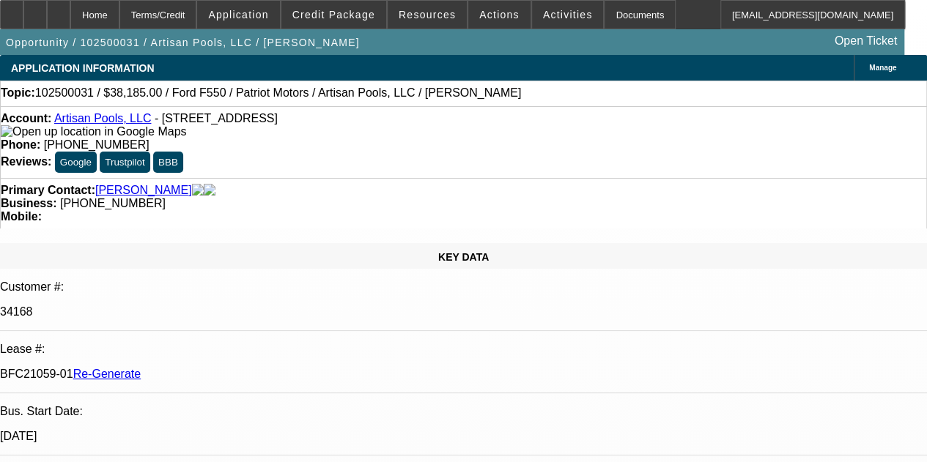
select select "0"
select select "3"
select select "0.1"
select select "4"
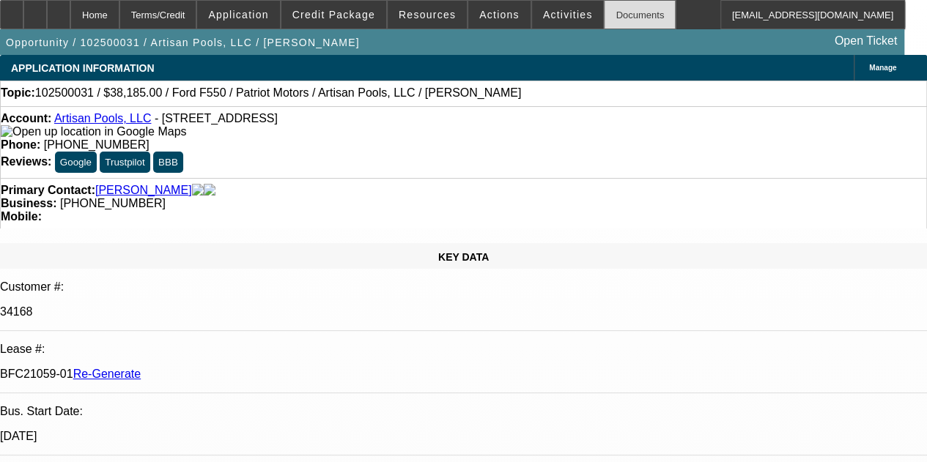
click at [607, 15] on div "Documents" at bounding box center [640, 14] width 72 height 29
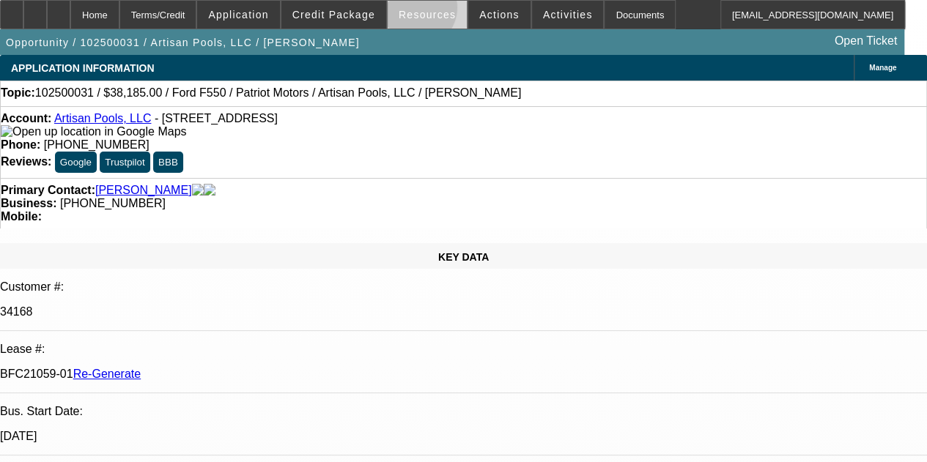
click at [419, 10] on span "Resources" at bounding box center [427, 15] width 57 height 12
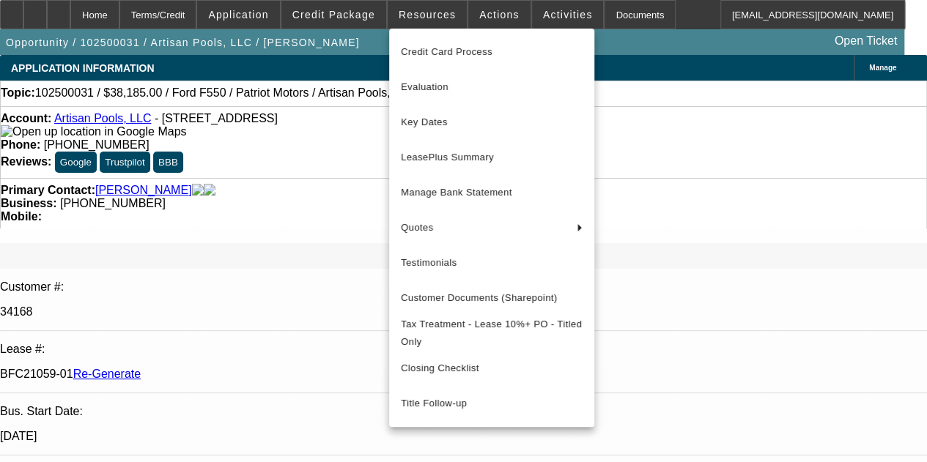
click at [484, 12] on div at bounding box center [463, 231] width 927 height 462
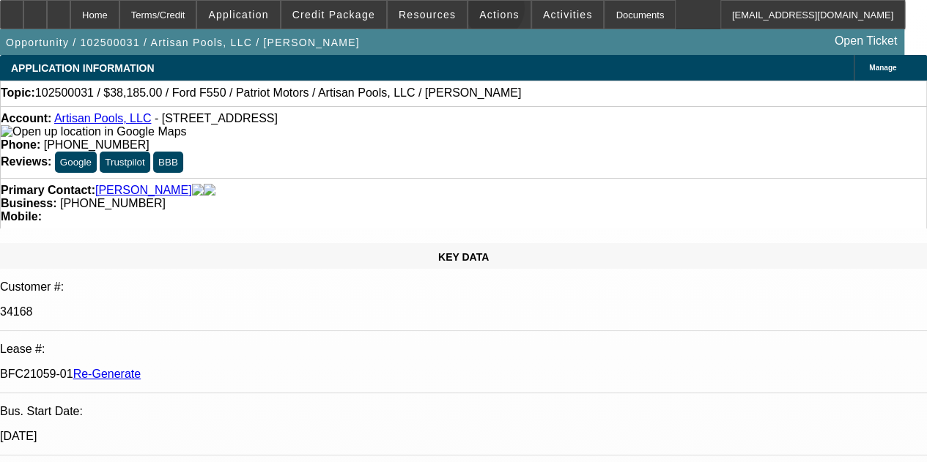
click at [484, 12] on span "Actions" at bounding box center [499, 15] width 40 height 12
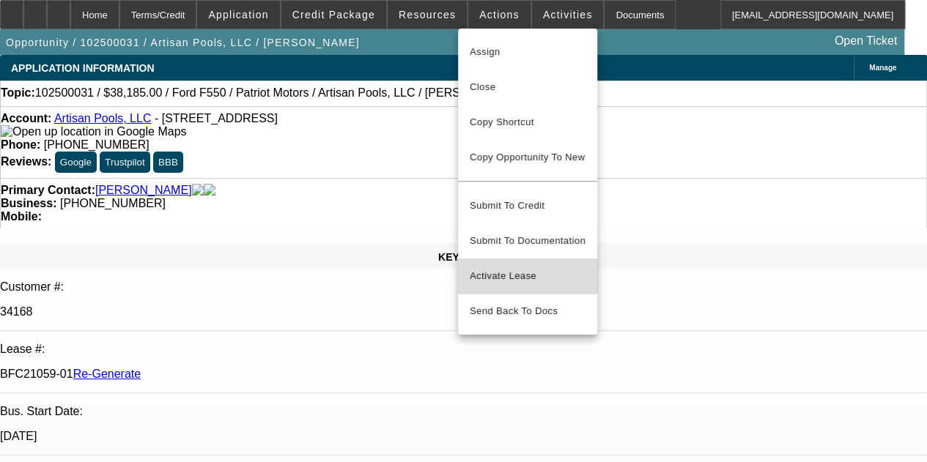
click at [493, 267] on span "Activate Lease" at bounding box center [528, 276] width 116 height 18
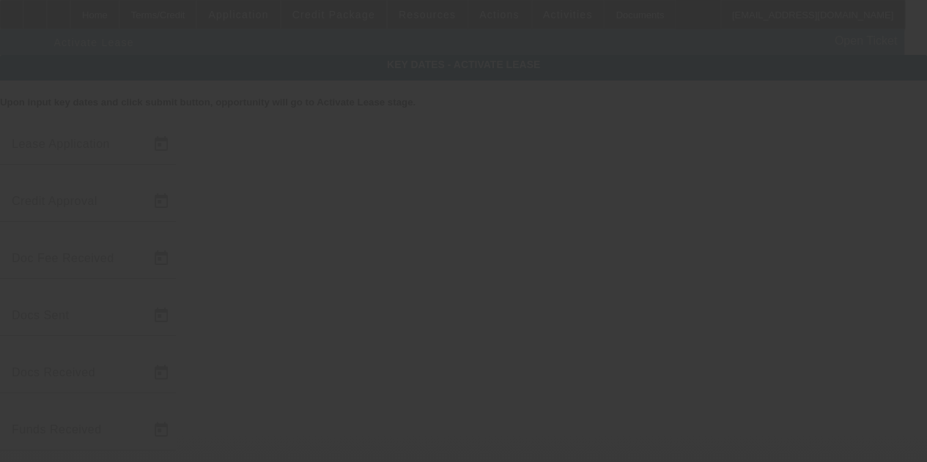
type input "[DATE]"
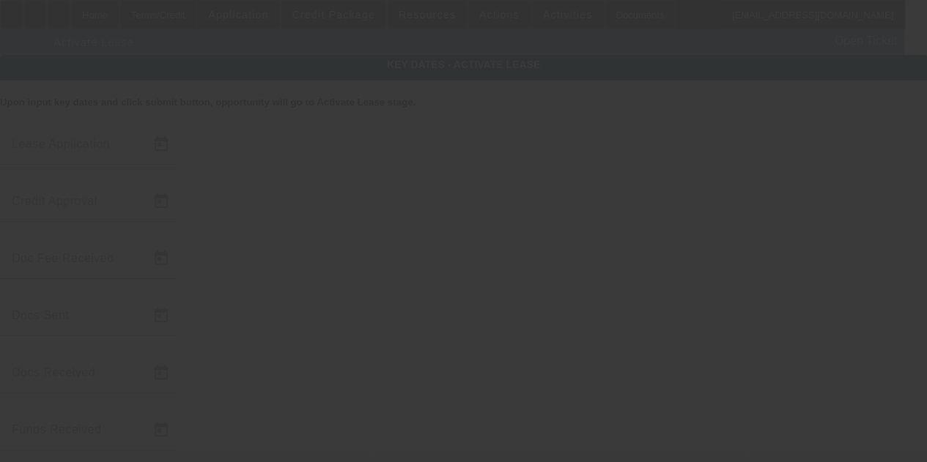
type input "[DATE]"
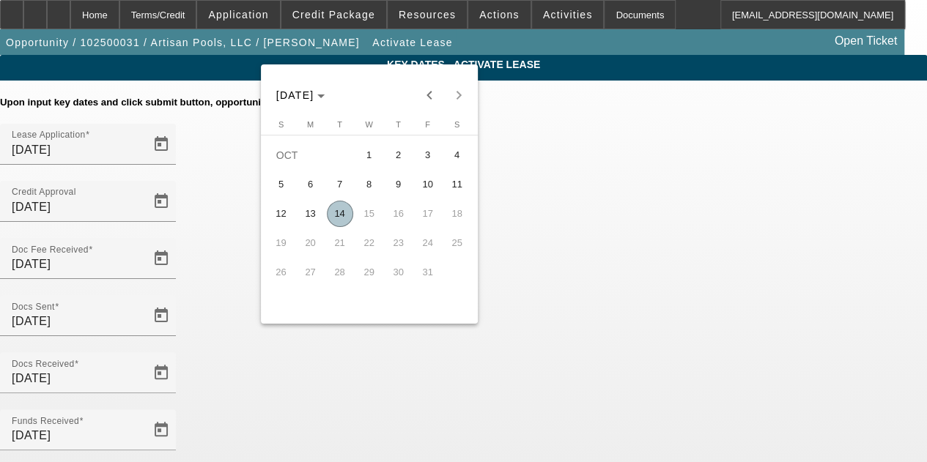
click at [336, 218] on span "14" at bounding box center [340, 214] width 26 height 26
type input "[DATE]"
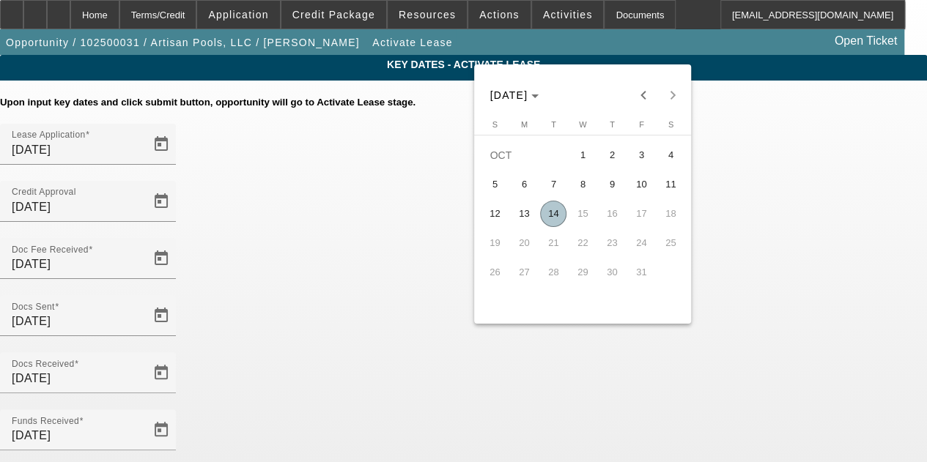
click at [549, 217] on span "14" at bounding box center [553, 214] width 26 height 26
type input "[DATE]"
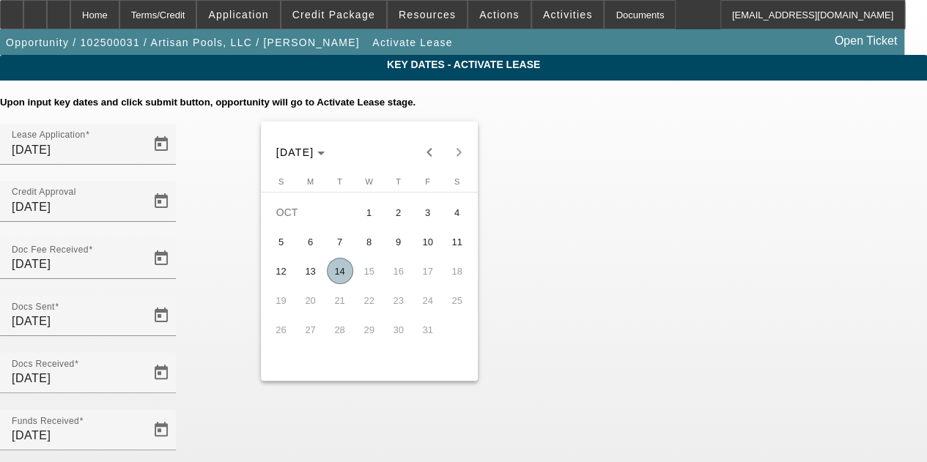
click at [339, 272] on span "14" at bounding box center [340, 271] width 26 height 26
type input "[DATE]"
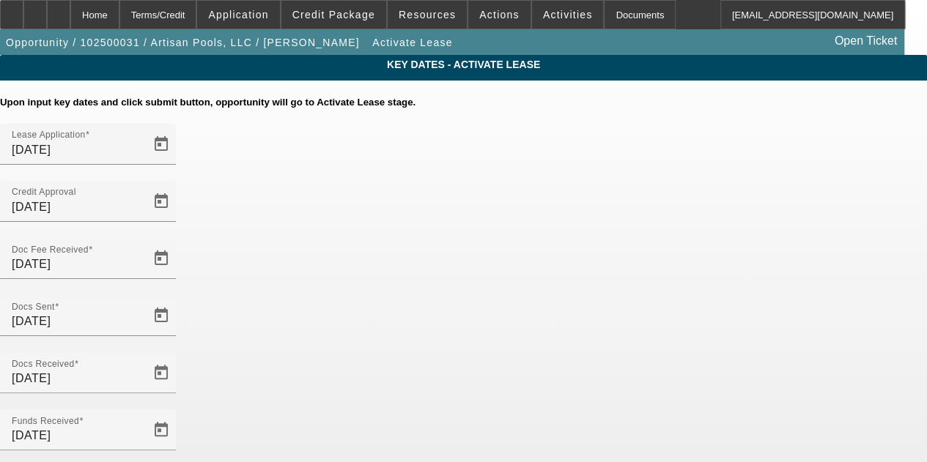
scroll to position [151, 0]
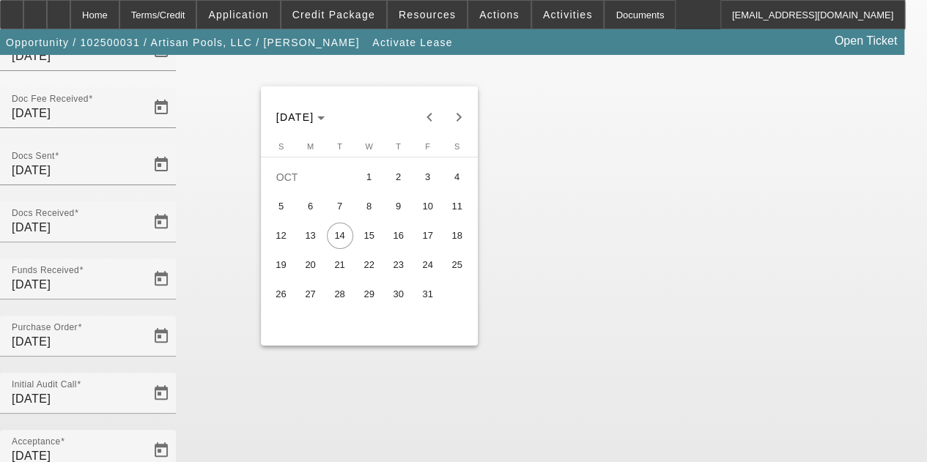
click at [389, 243] on span "16" at bounding box center [398, 236] width 26 height 26
type input "[DATE]"
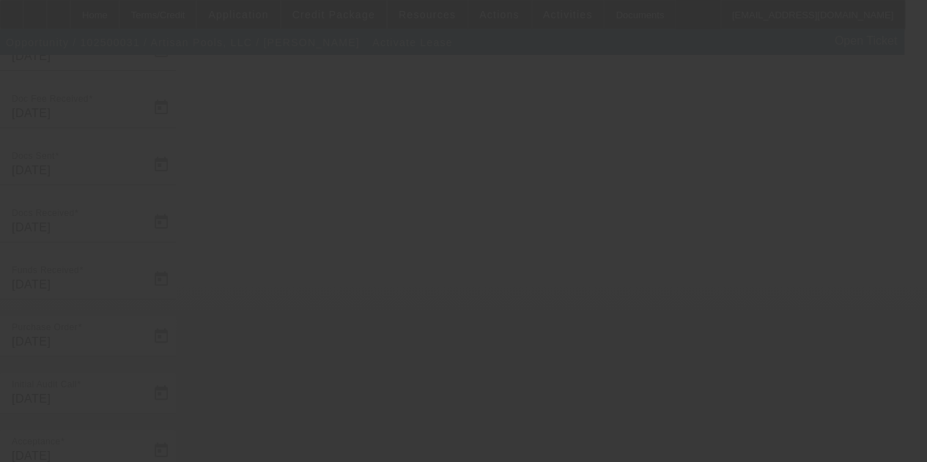
click at [744, 292] on div at bounding box center [463, 231] width 927 height 462
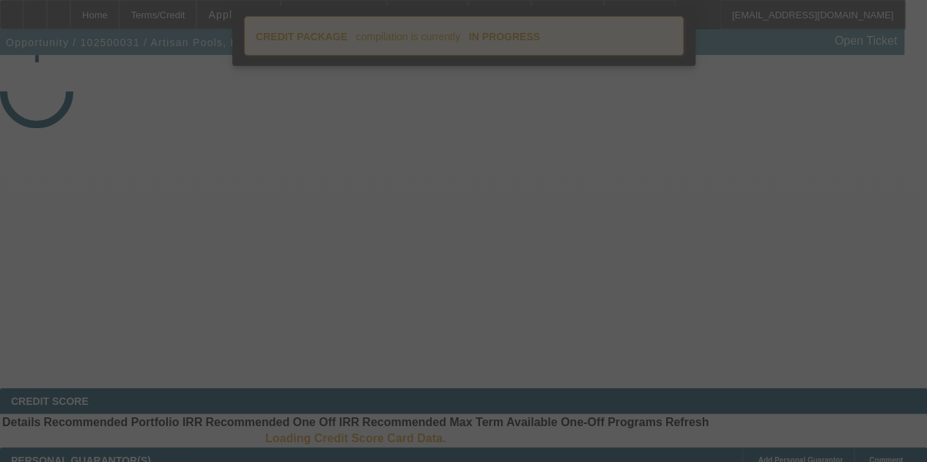
select select "4"
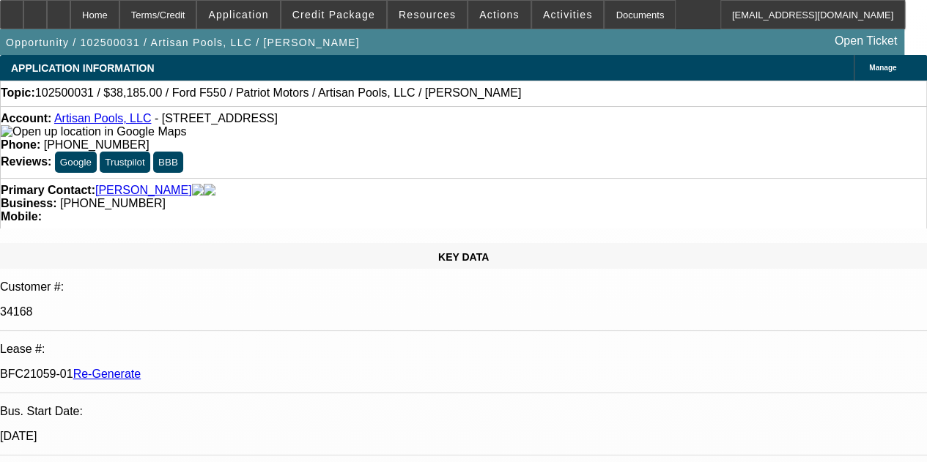
select select "0"
select select "3"
select select "0.1"
select select "4"
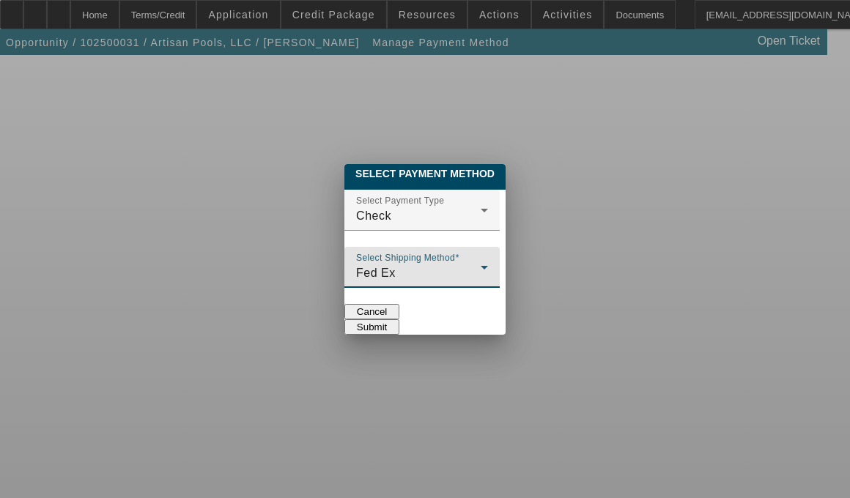
click at [479, 264] on div "Fed Ex" at bounding box center [418, 273] width 125 height 18
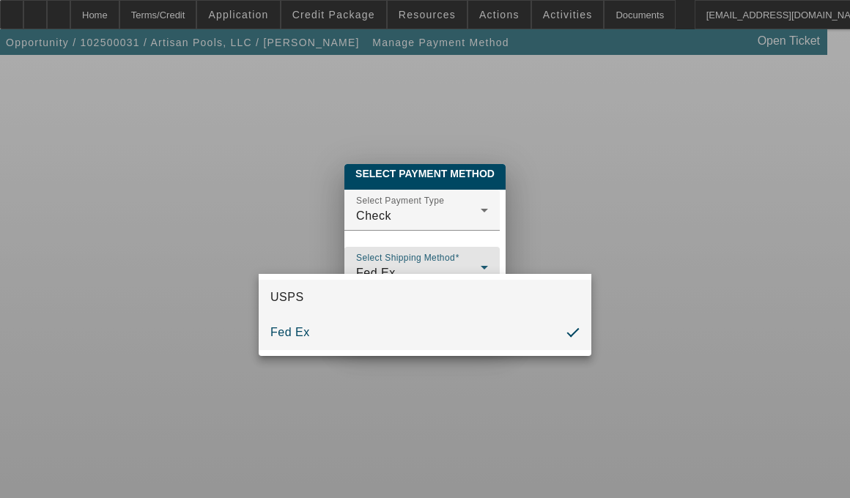
click at [313, 296] on mat-option "USPS" at bounding box center [425, 297] width 333 height 35
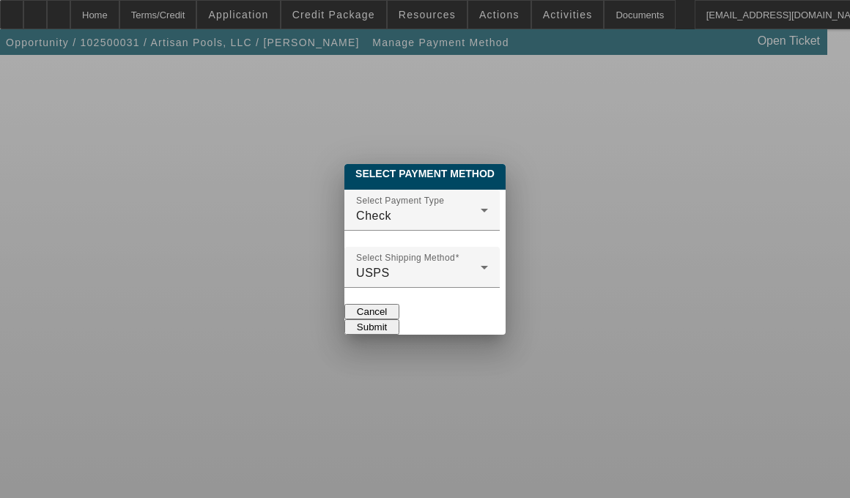
click at [399, 319] on button "Submit" at bounding box center [371, 326] width 55 height 15
